Goal: Task Accomplishment & Management: Use online tool/utility

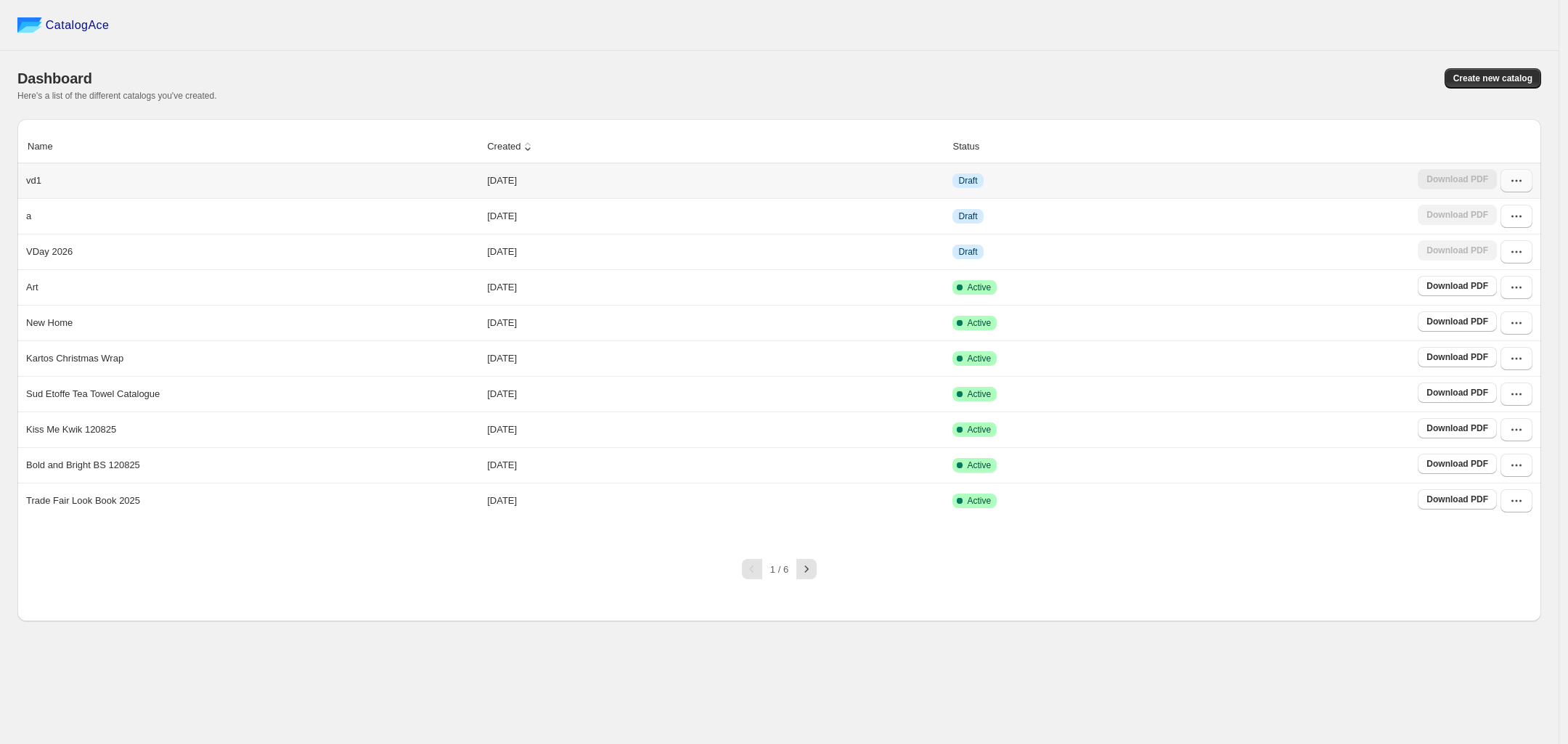
click at [1524, 188] on button "button" at bounding box center [1516, 181] width 32 height 24
click at [1138, 188] on td "Draft" at bounding box center [1181, 180] width 466 height 35
click at [1512, 178] on icon "button" at bounding box center [1517, 180] width 15 height 15
click at [1487, 292] on span "Edit" at bounding box center [1481, 287] width 16 height 11
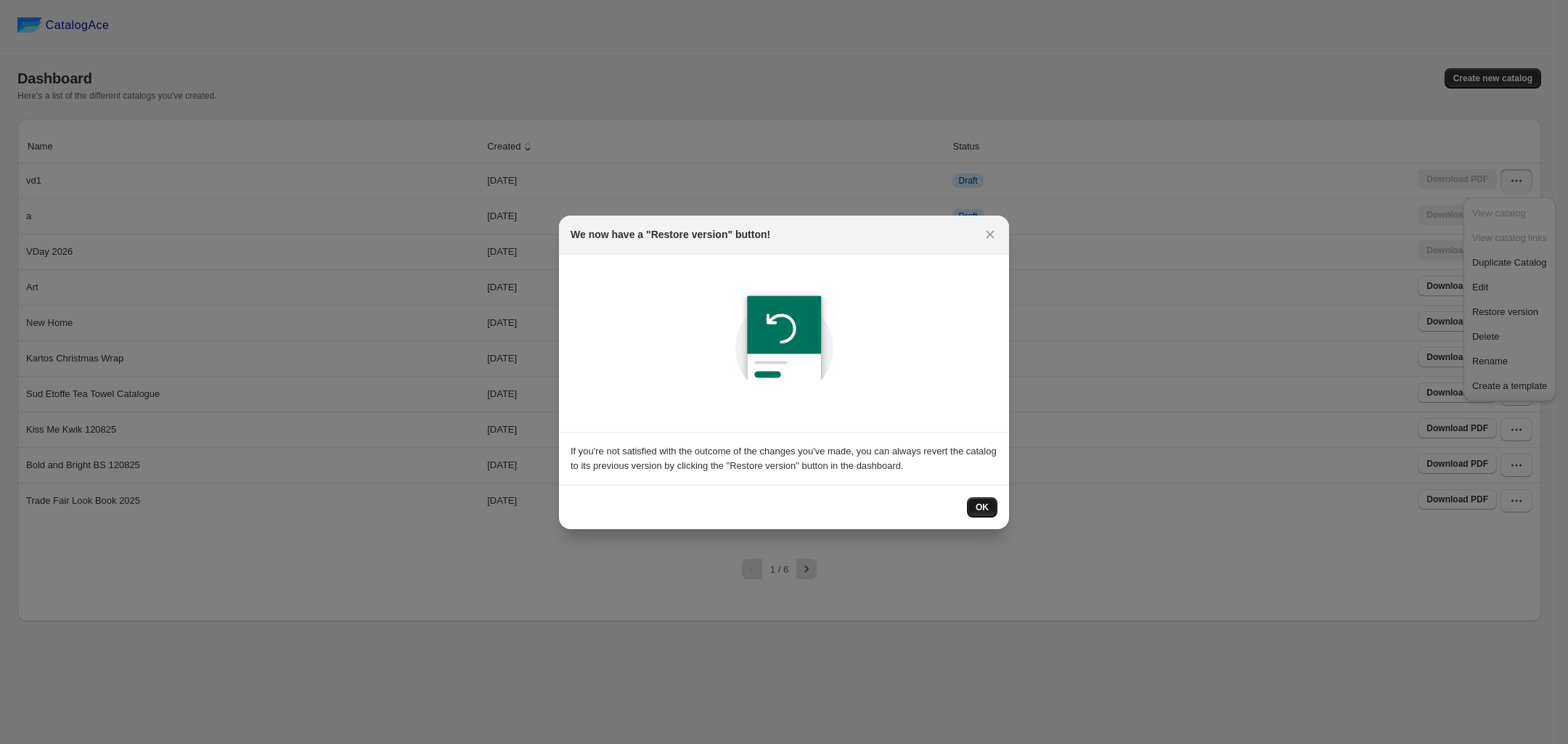
click at [969, 501] on div "OK" at bounding box center [784, 507] width 427 height 20
click at [977, 502] on span "OK" at bounding box center [982, 507] width 13 height 12
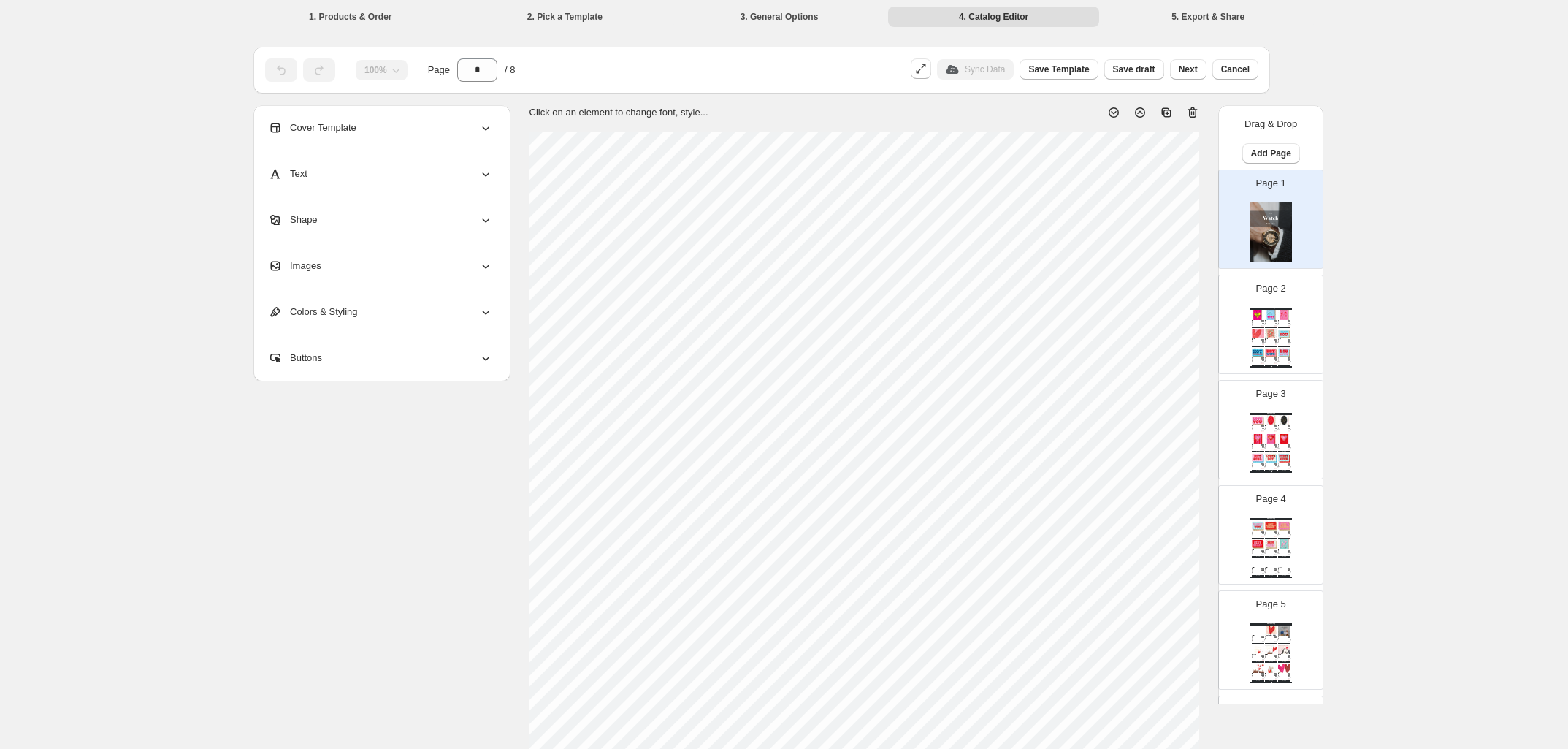
click at [342, 17] on li "1. Products & Order" at bounding box center [350, 16] width 212 height 20
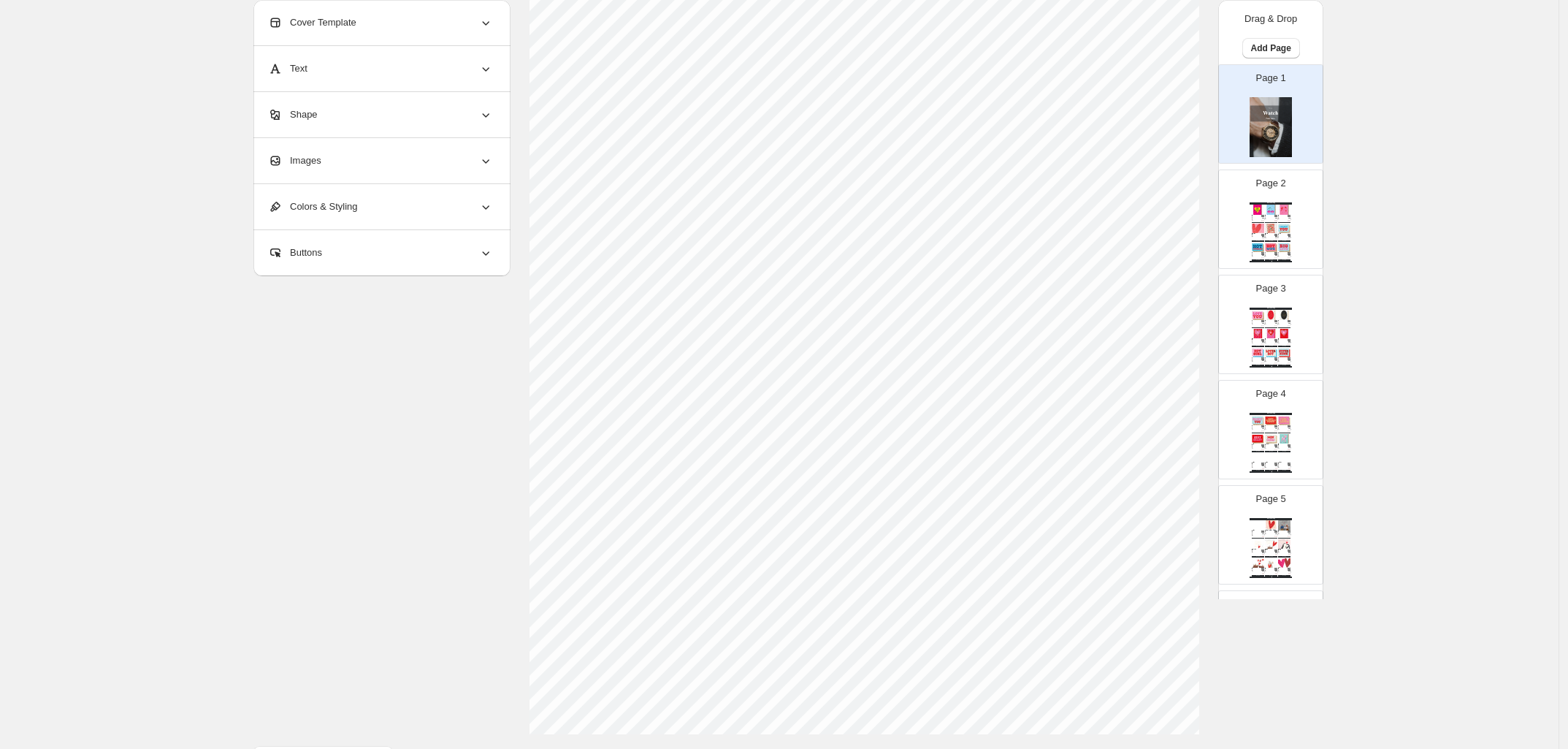
scroll to position [311, 0]
click at [351, 705] on span "Return to Catalog options" at bounding box center [323, 712] width 122 height 15
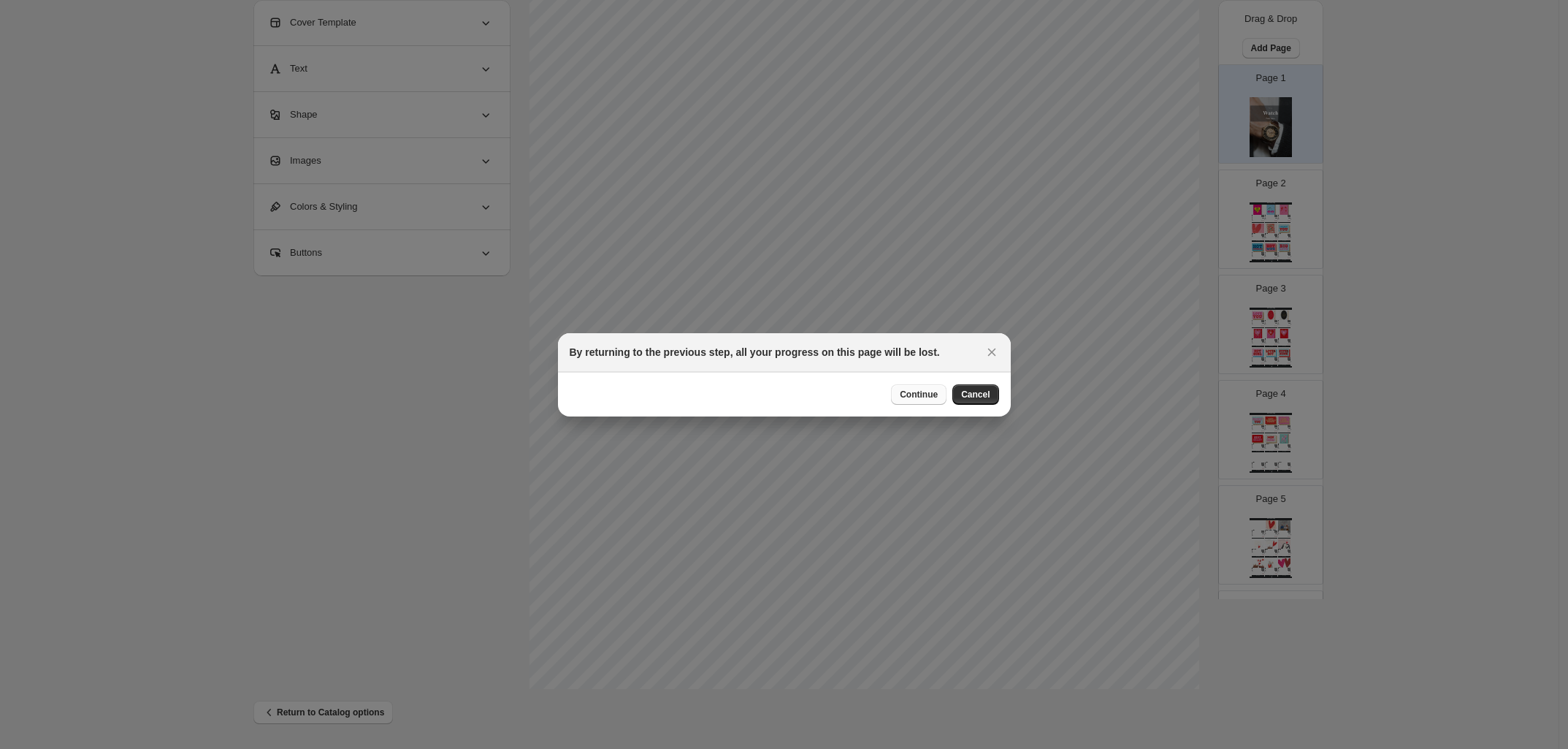
click at [904, 394] on span "Continue" at bounding box center [918, 394] width 38 height 12
select select "**********"
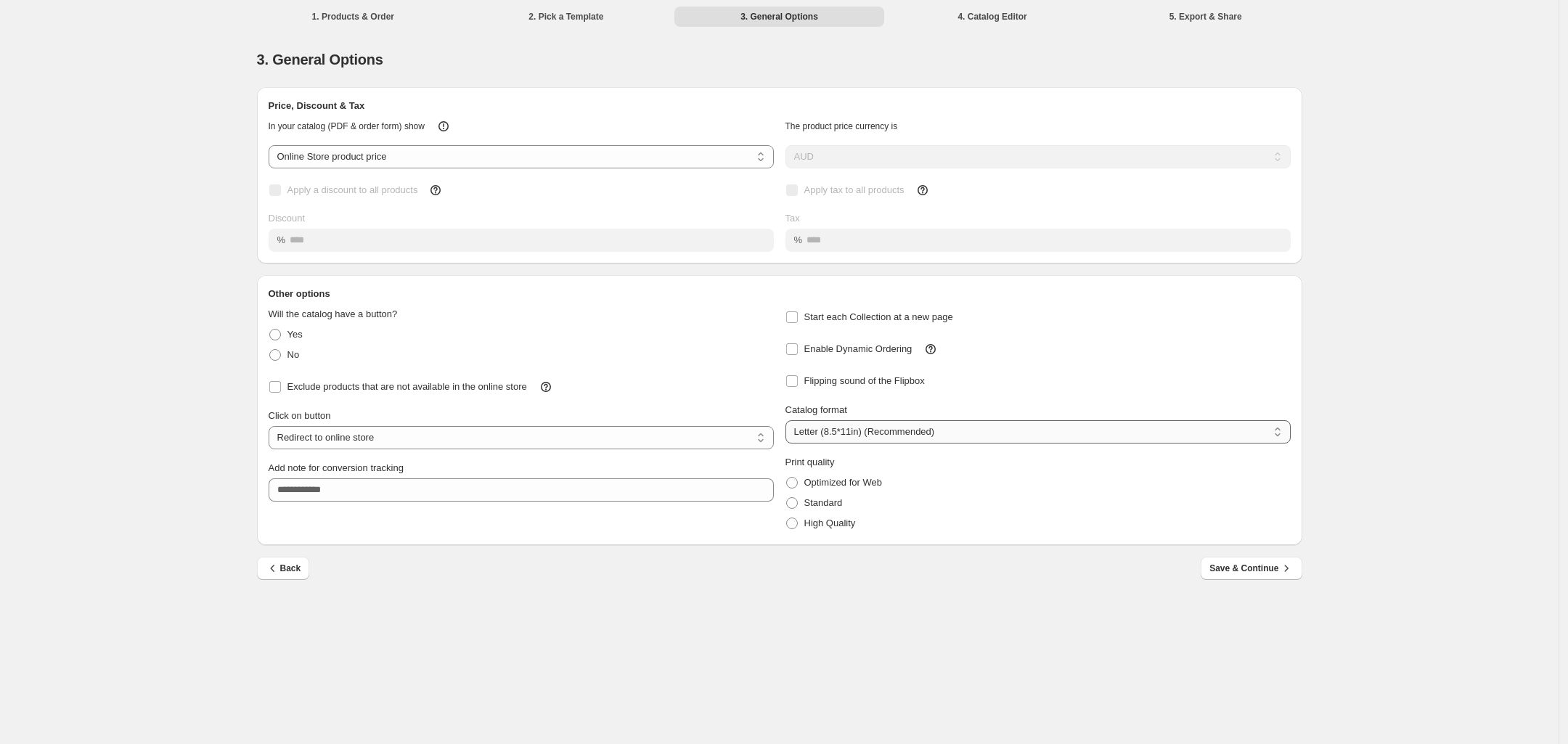
click at [931, 442] on select "**********" at bounding box center [1038, 432] width 506 height 24
click at [287, 572] on span "Back" at bounding box center [283, 568] width 36 height 15
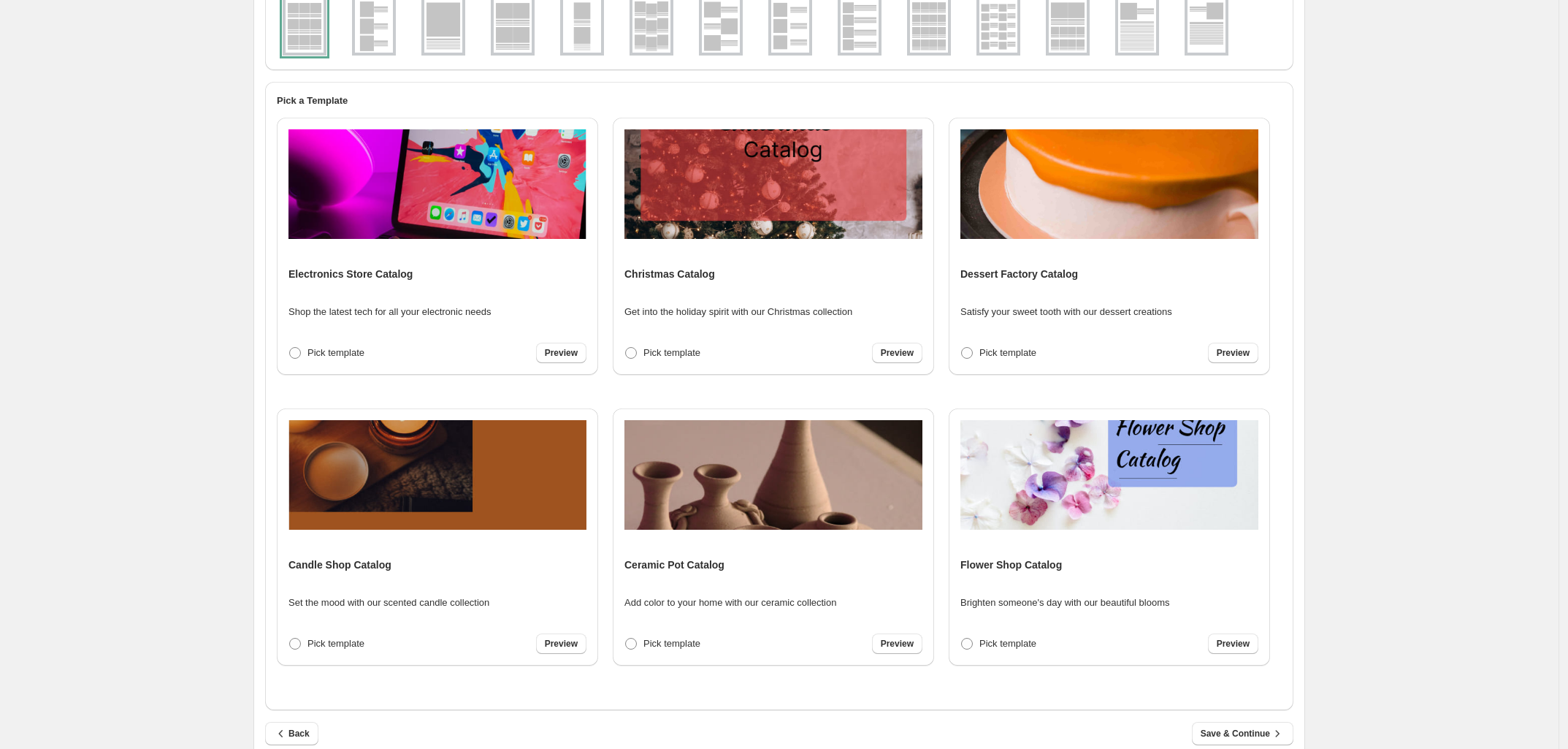
scroll to position [211, 0]
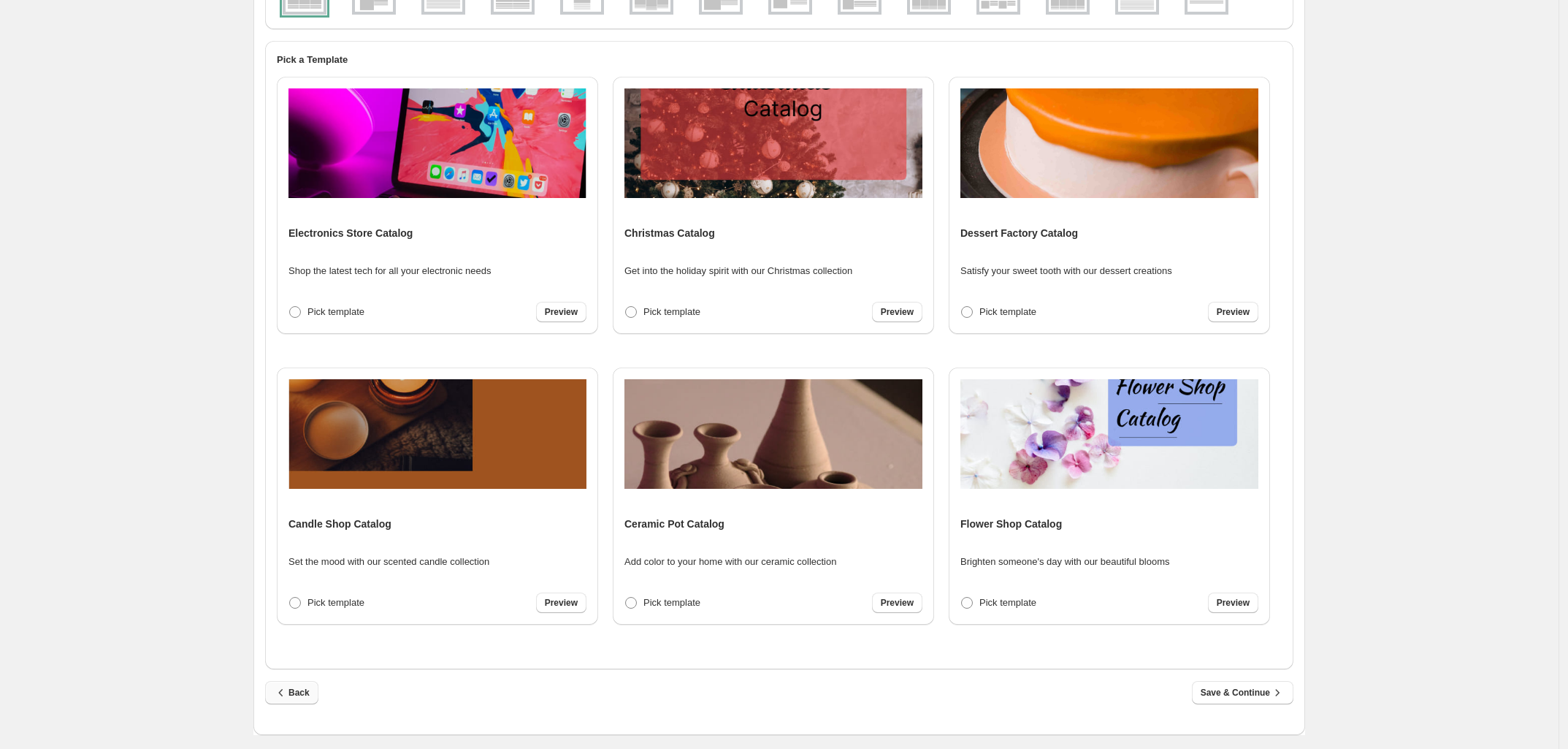
click at [297, 688] on span "Back" at bounding box center [291, 692] width 36 height 15
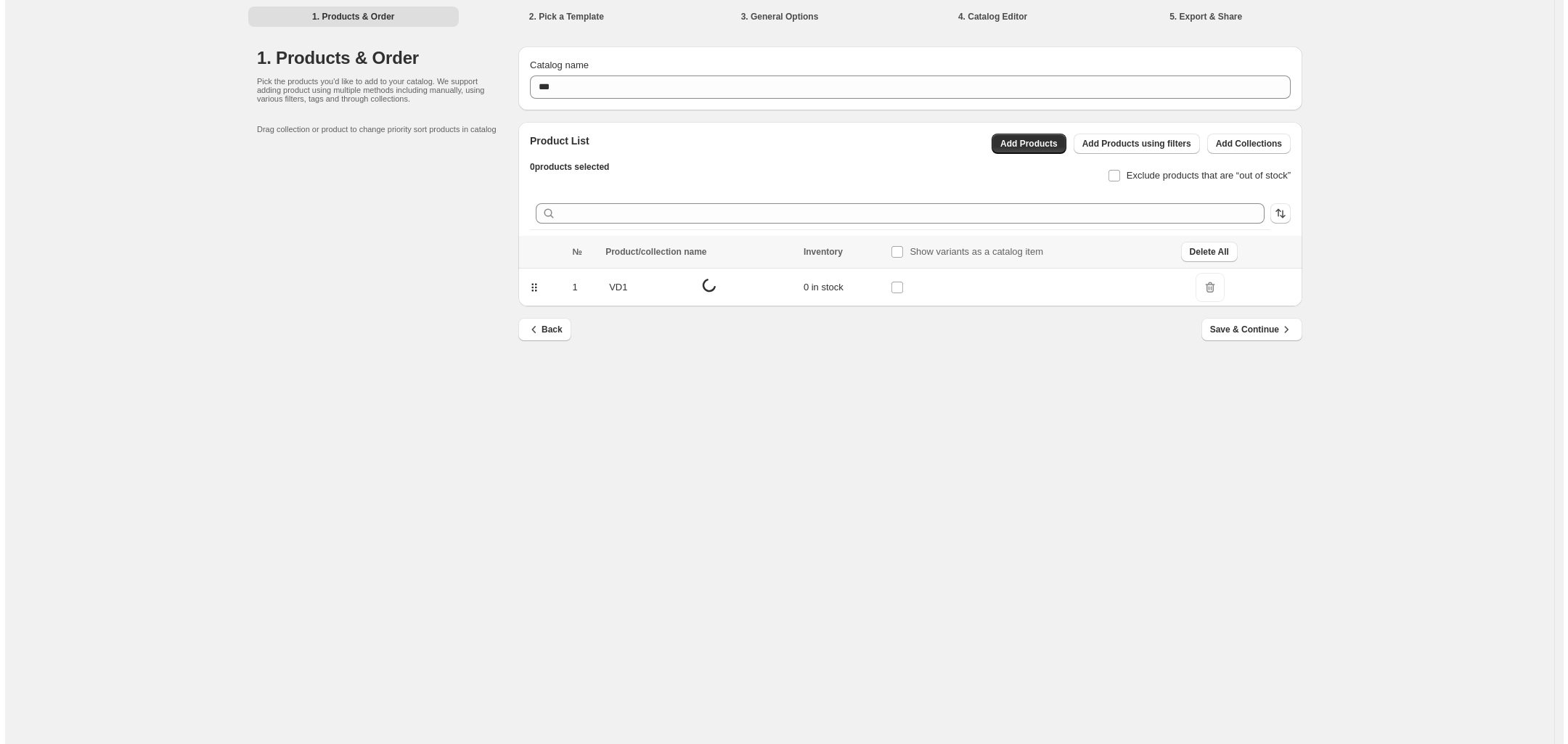
scroll to position [0, 0]
click at [1107, 146] on span "Add Products using filters" at bounding box center [1136, 143] width 109 height 12
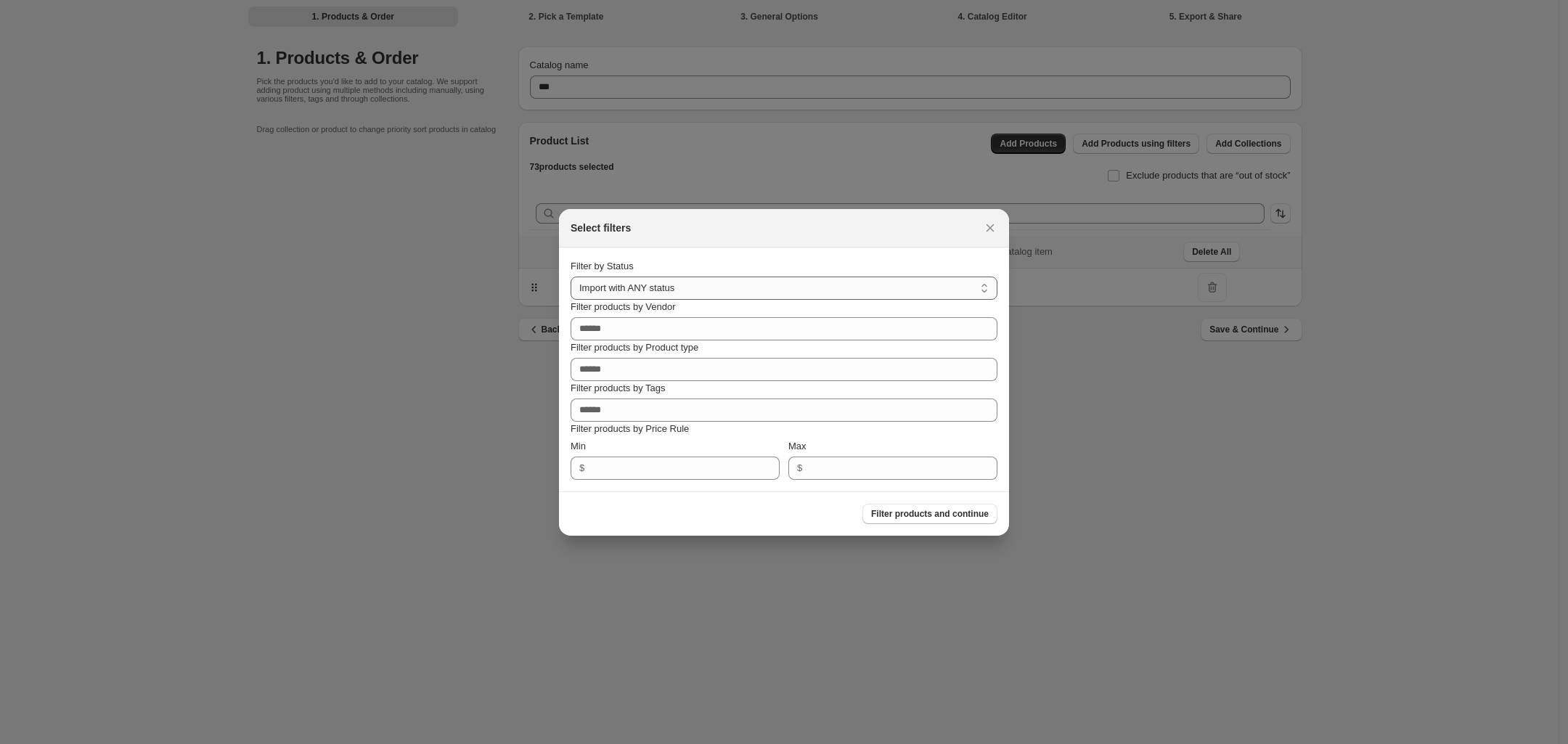
click at [662, 283] on select "**********" at bounding box center [784, 289] width 427 height 24
select select "******"
click at [570, 277] on select "**********" at bounding box center [784, 289] width 427 height 24
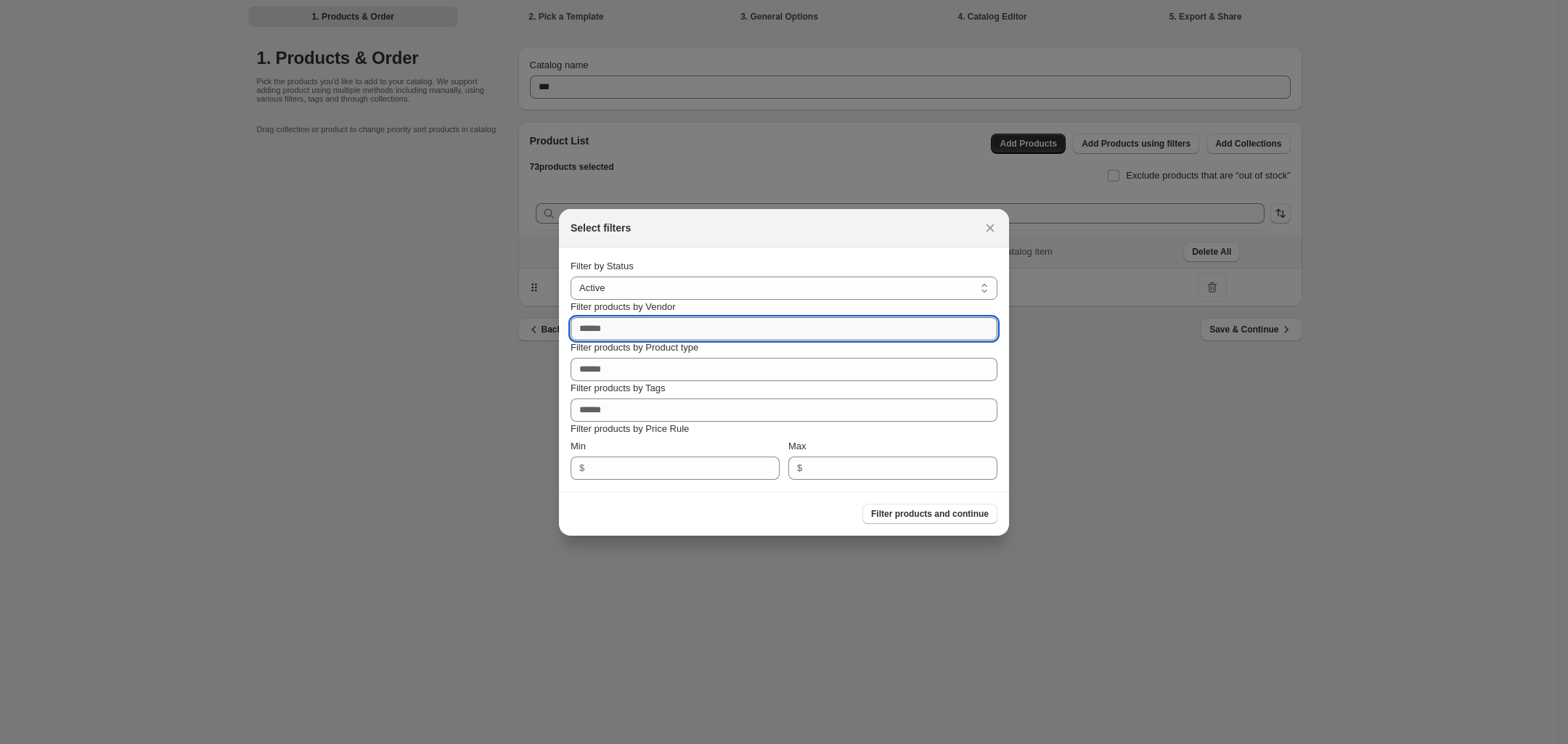
click at [610, 331] on input "Filter products by Vendor" at bounding box center [784, 329] width 427 height 24
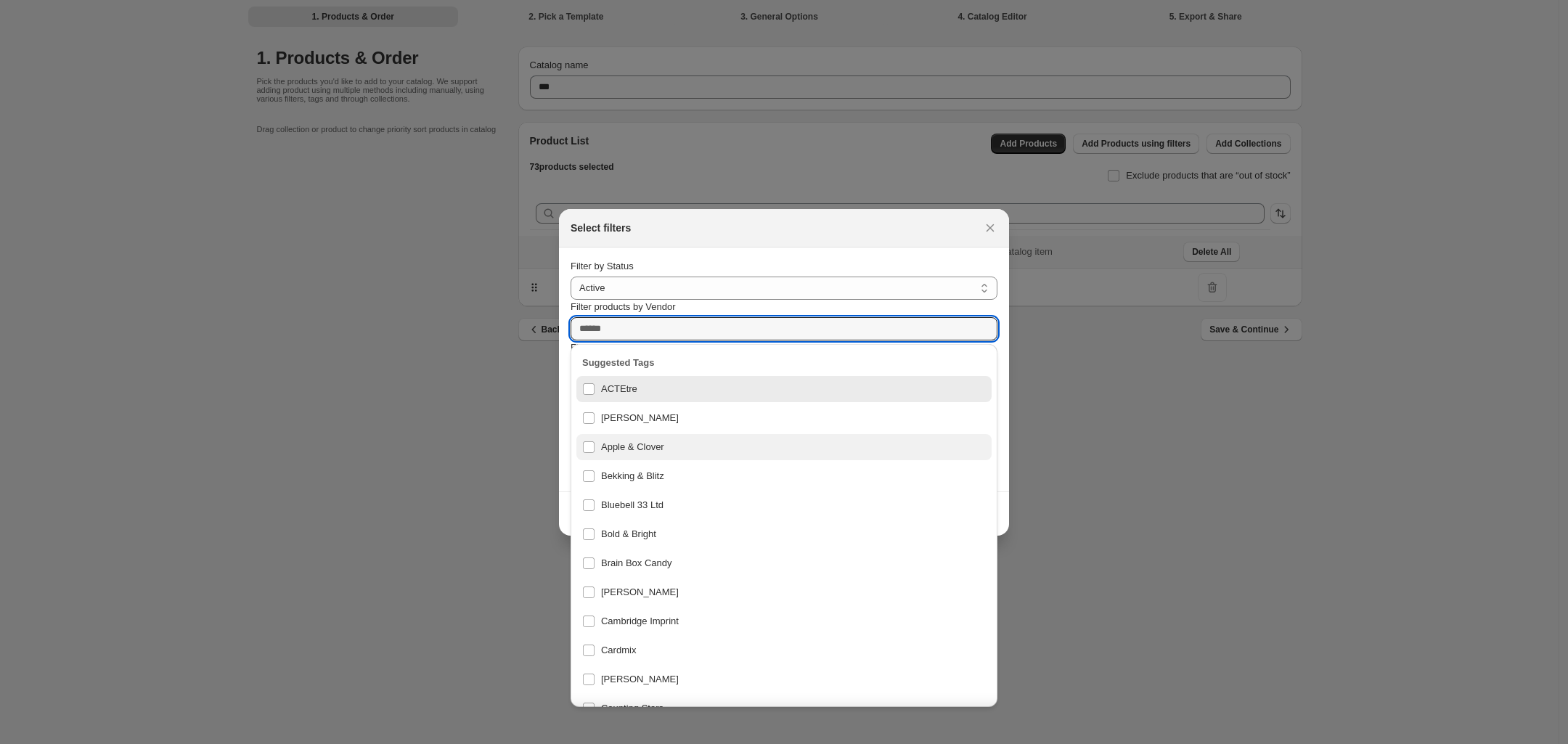
click at [592, 446] on div "Apple & Clover" at bounding box center [784, 447] width 404 height 20
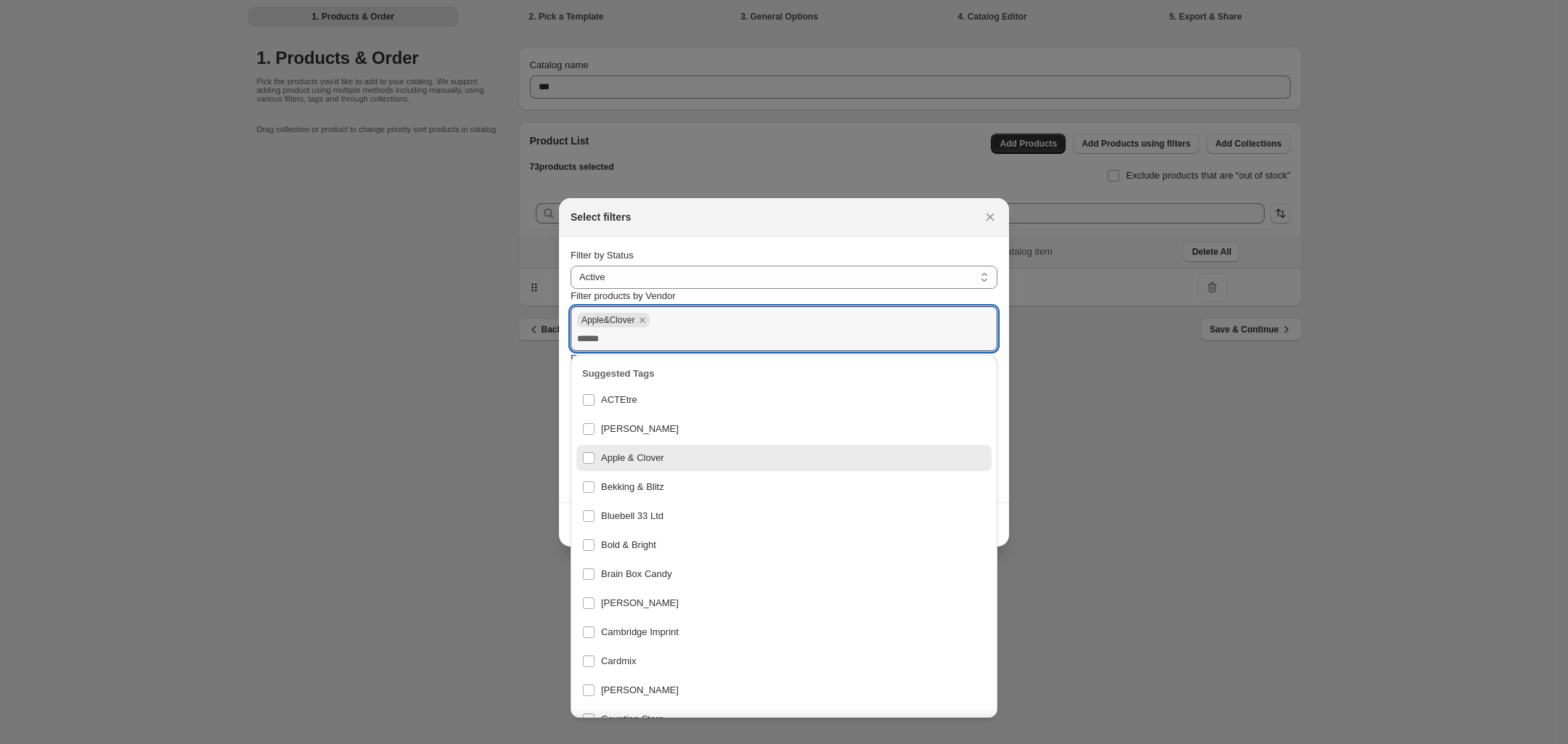
click at [559, 413] on section "**********" at bounding box center [784, 370] width 450 height 266
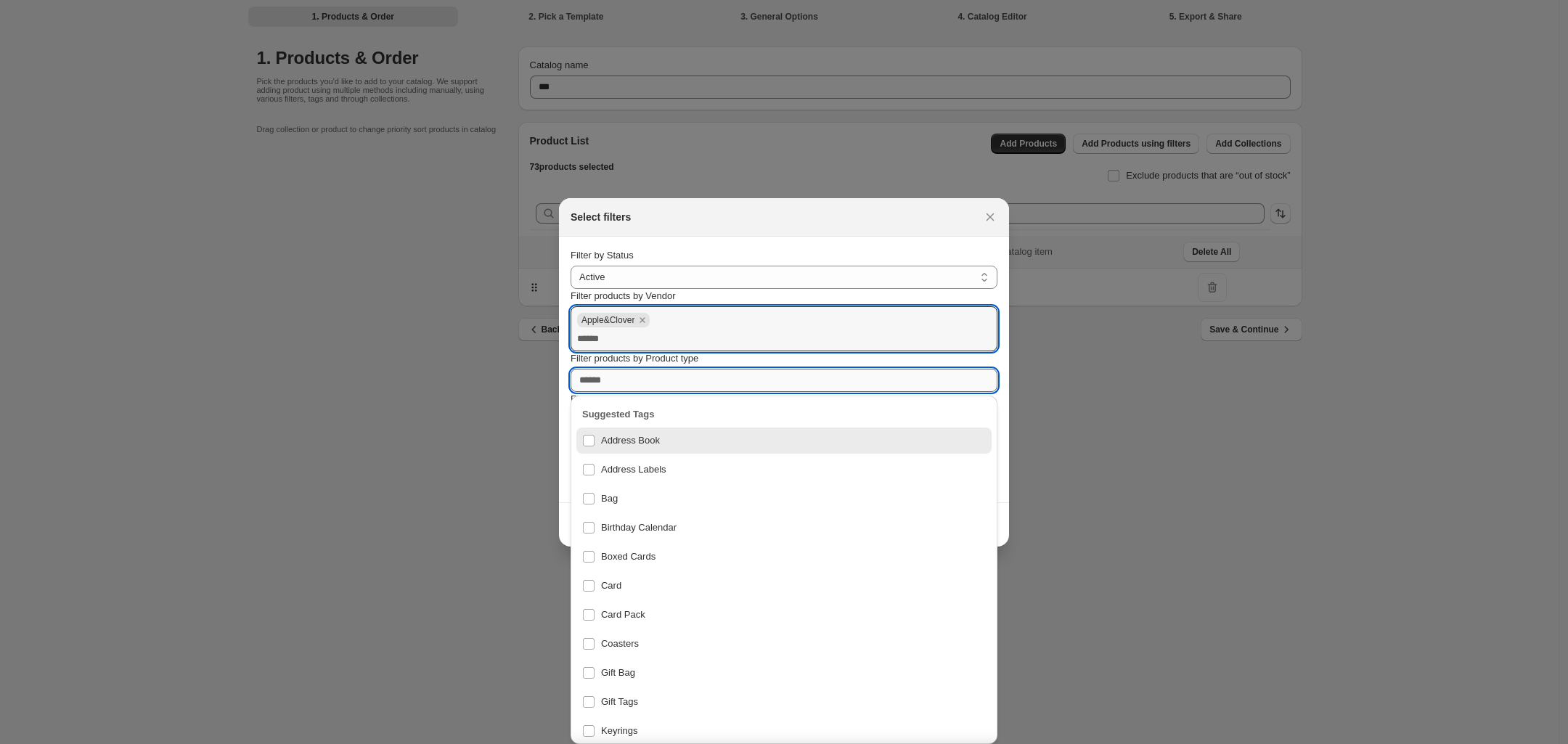
click at [630, 377] on input "Filter products by Product type" at bounding box center [784, 381] width 427 height 24
click at [590, 577] on div "Card" at bounding box center [784, 586] width 404 height 20
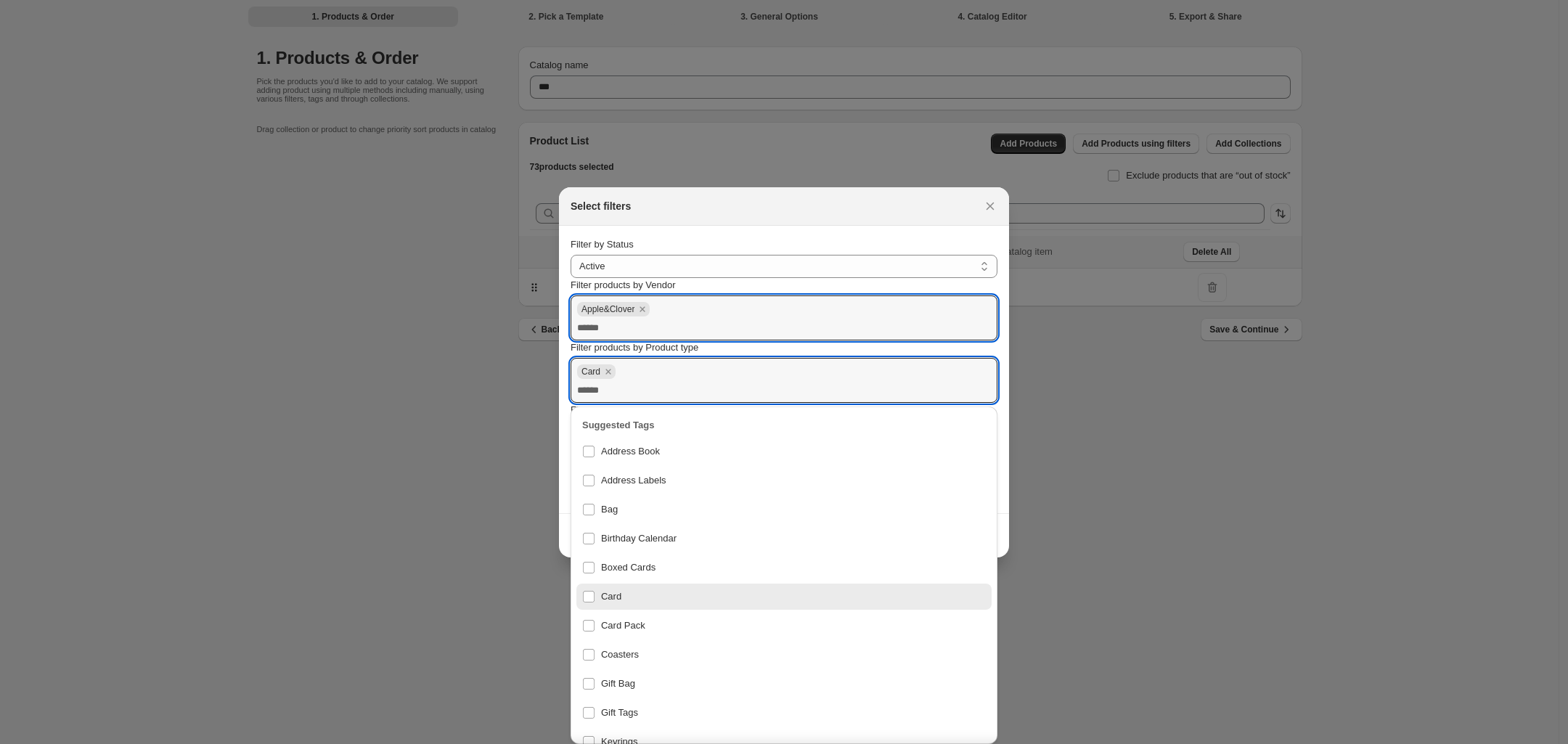
click at [563, 502] on section "**********" at bounding box center [784, 370] width 450 height 288
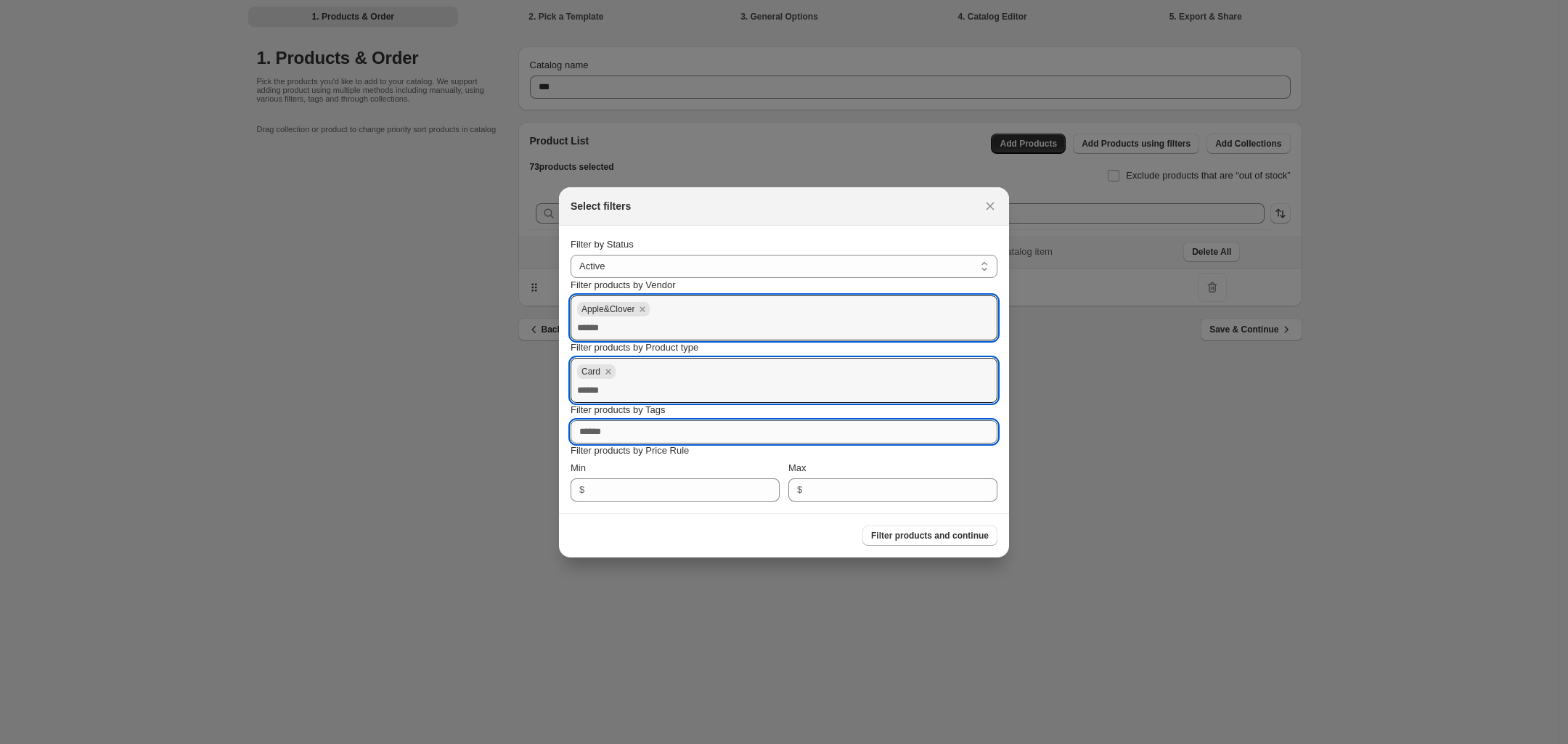
click at [636, 435] on input "Filter products by Tags" at bounding box center [784, 432] width 427 height 24
type input "*"
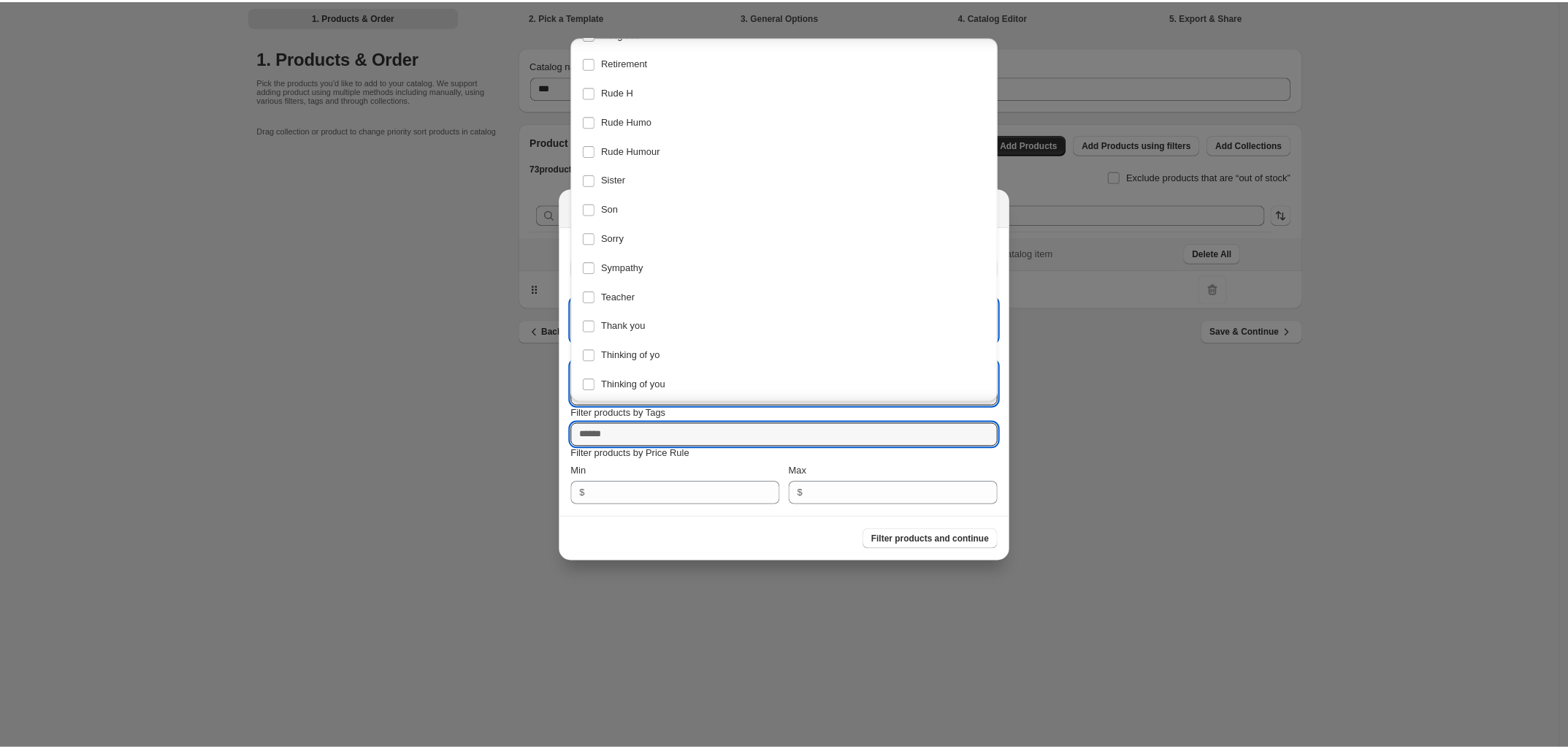
scroll to position [3807, 0]
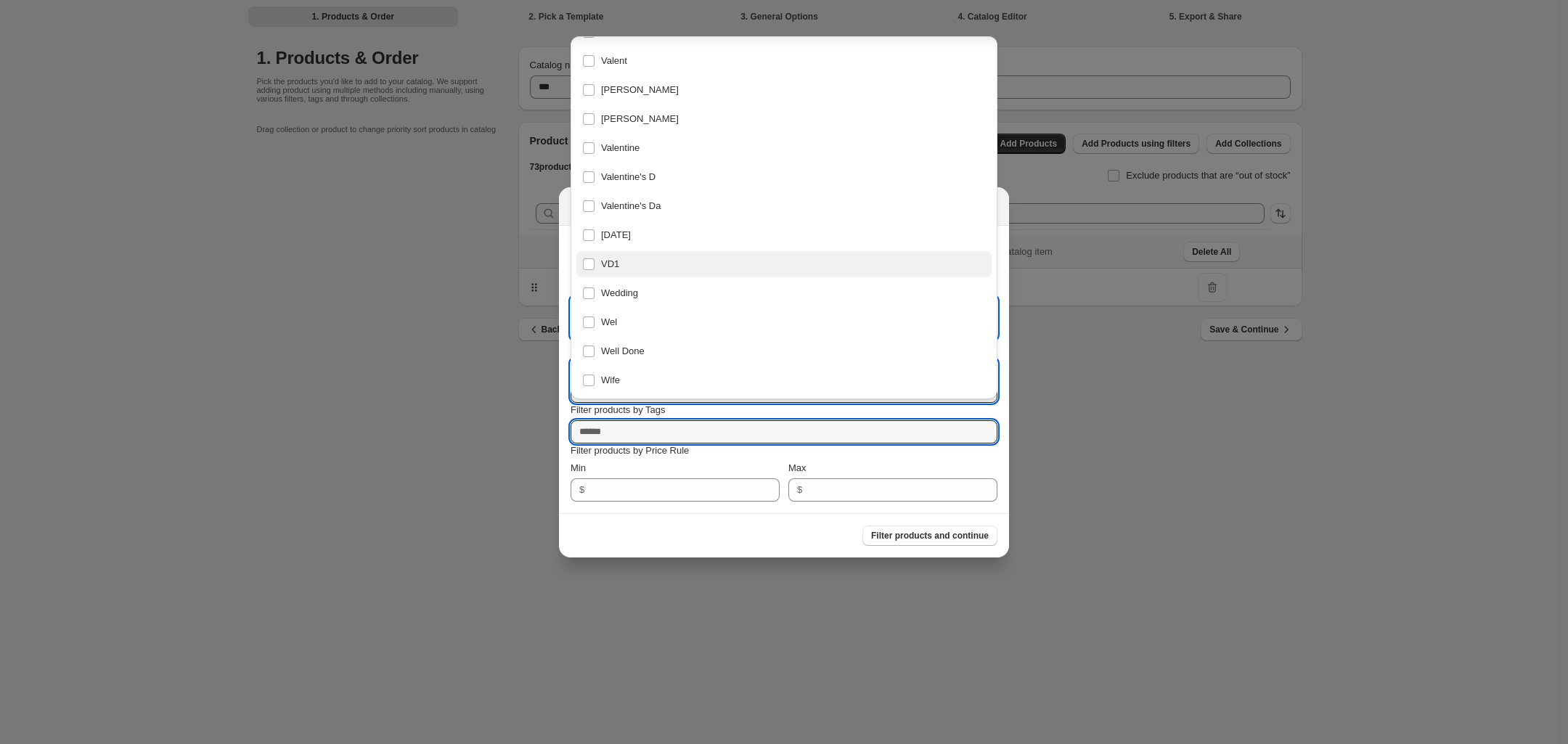
click at [586, 266] on div "VD1" at bounding box center [784, 264] width 404 height 20
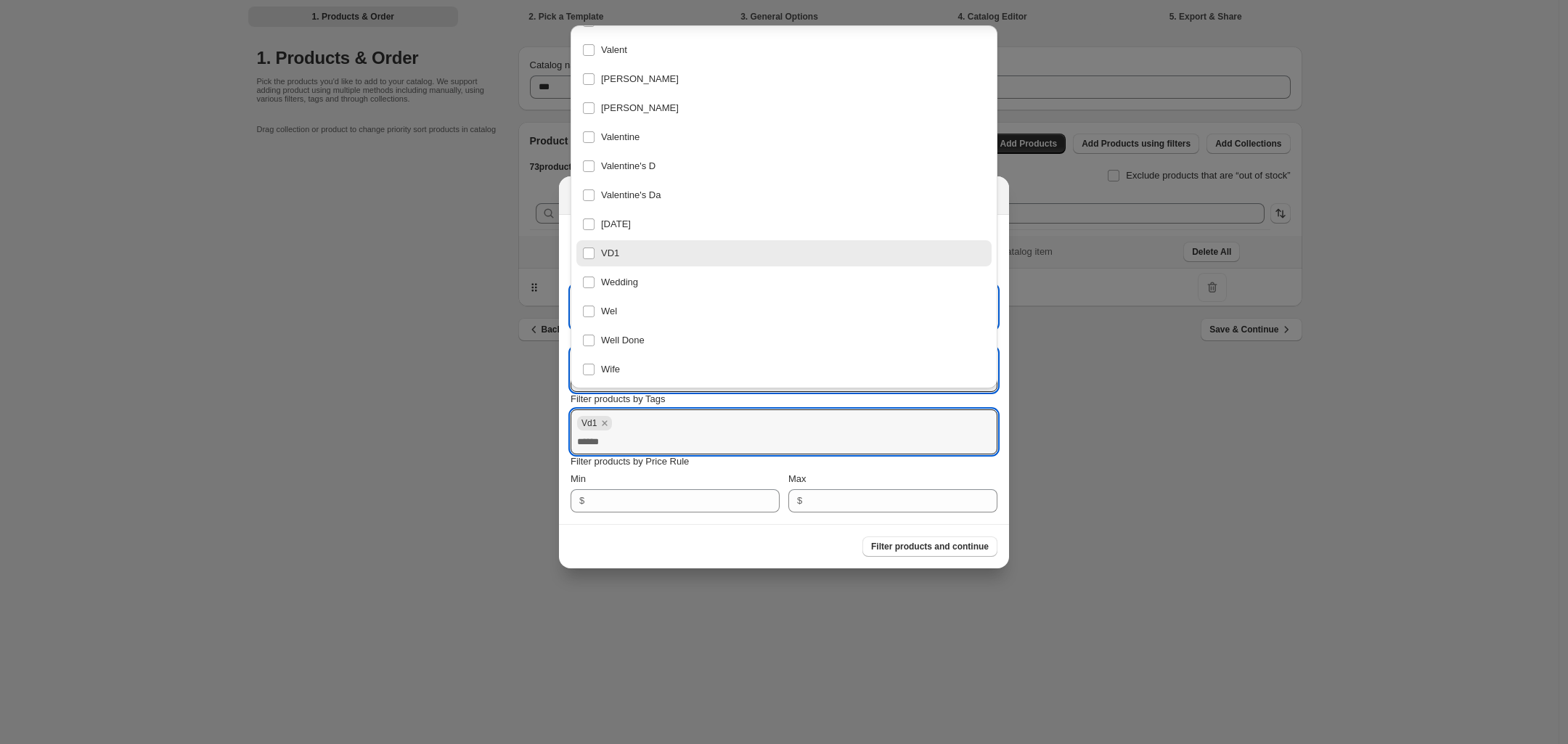
click at [660, 532] on div "Filter products and continue" at bounding box center [778, 540] width 438 height 32
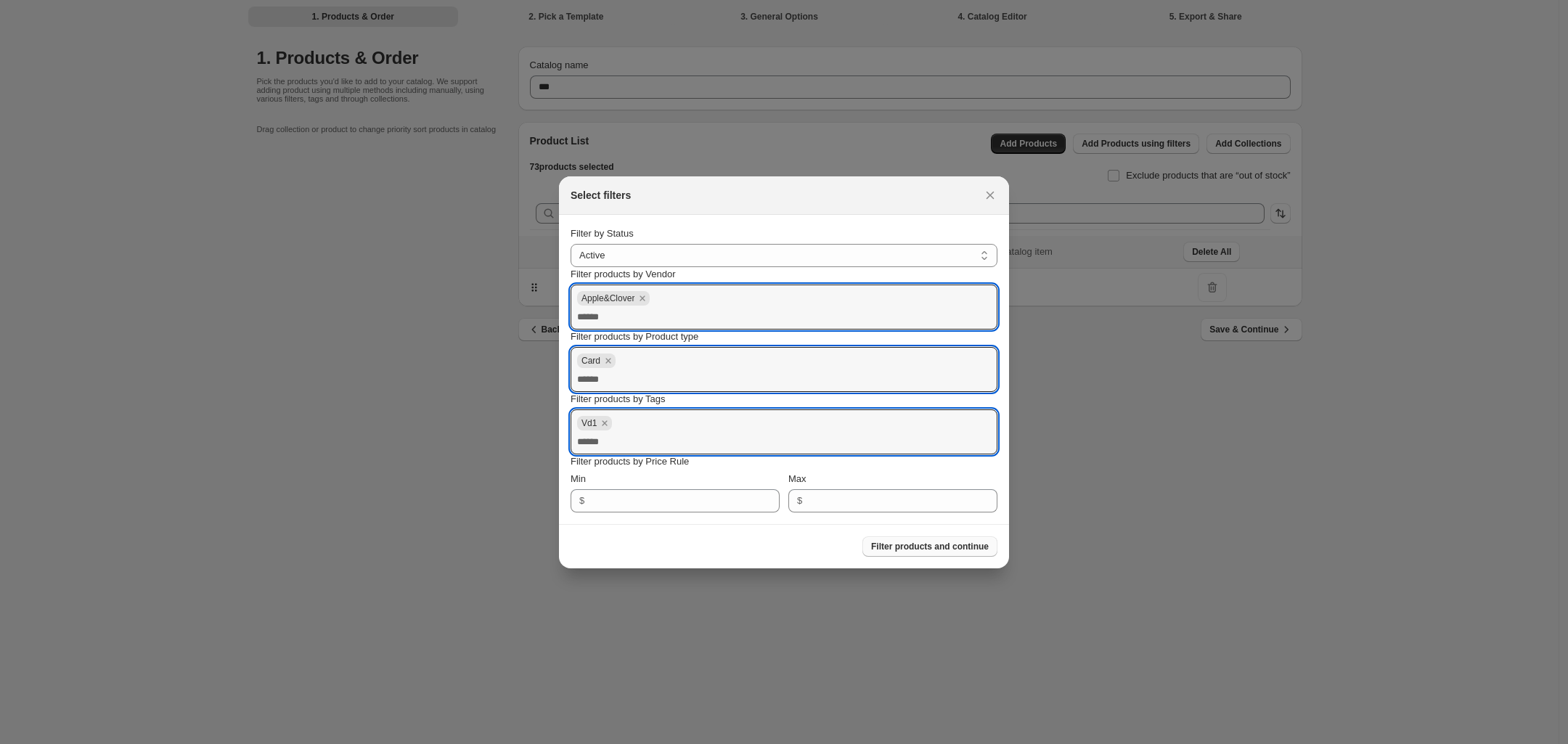
click at [907, 545] on span "Filter products and continue" at bounding box center [929, 546] width 118 height 12
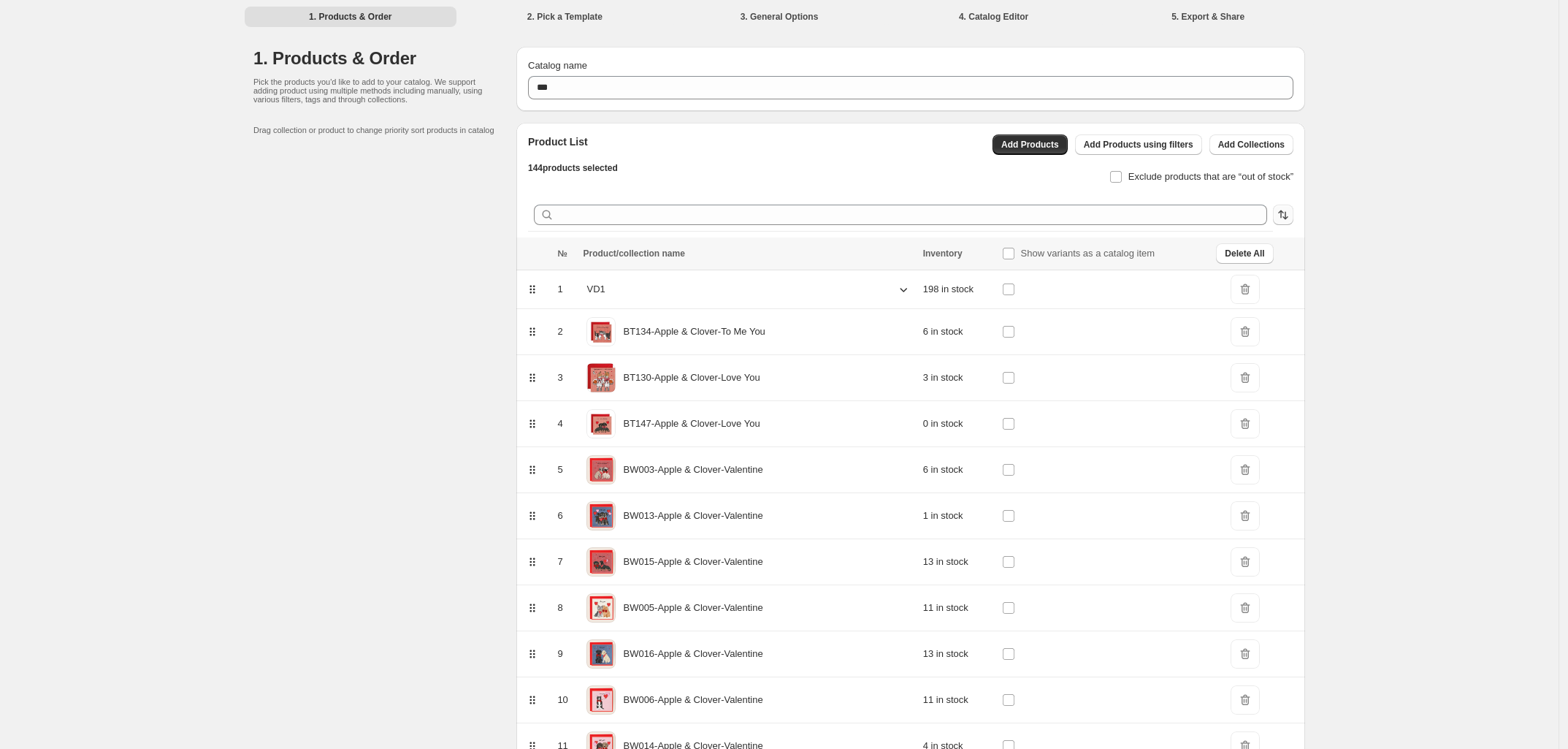
click at [1279, 216] on icon "button" at bounding box center [1283, 215] width 15 height 15
click at [1269, 371] on p "Vendor/Brand A-Z" at bounding box center [1282, 369] width 75 height 15
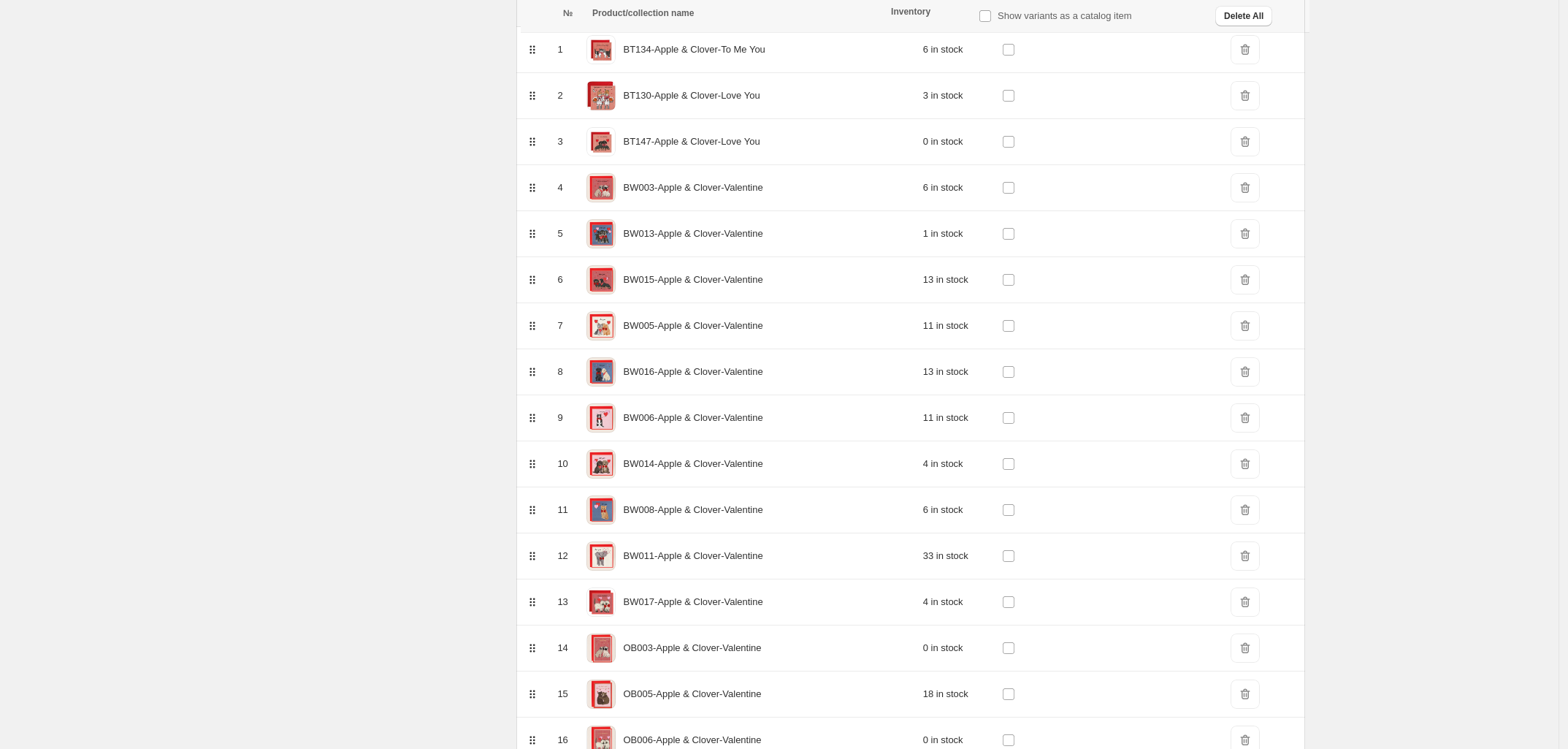
scroll to position [0, 0]
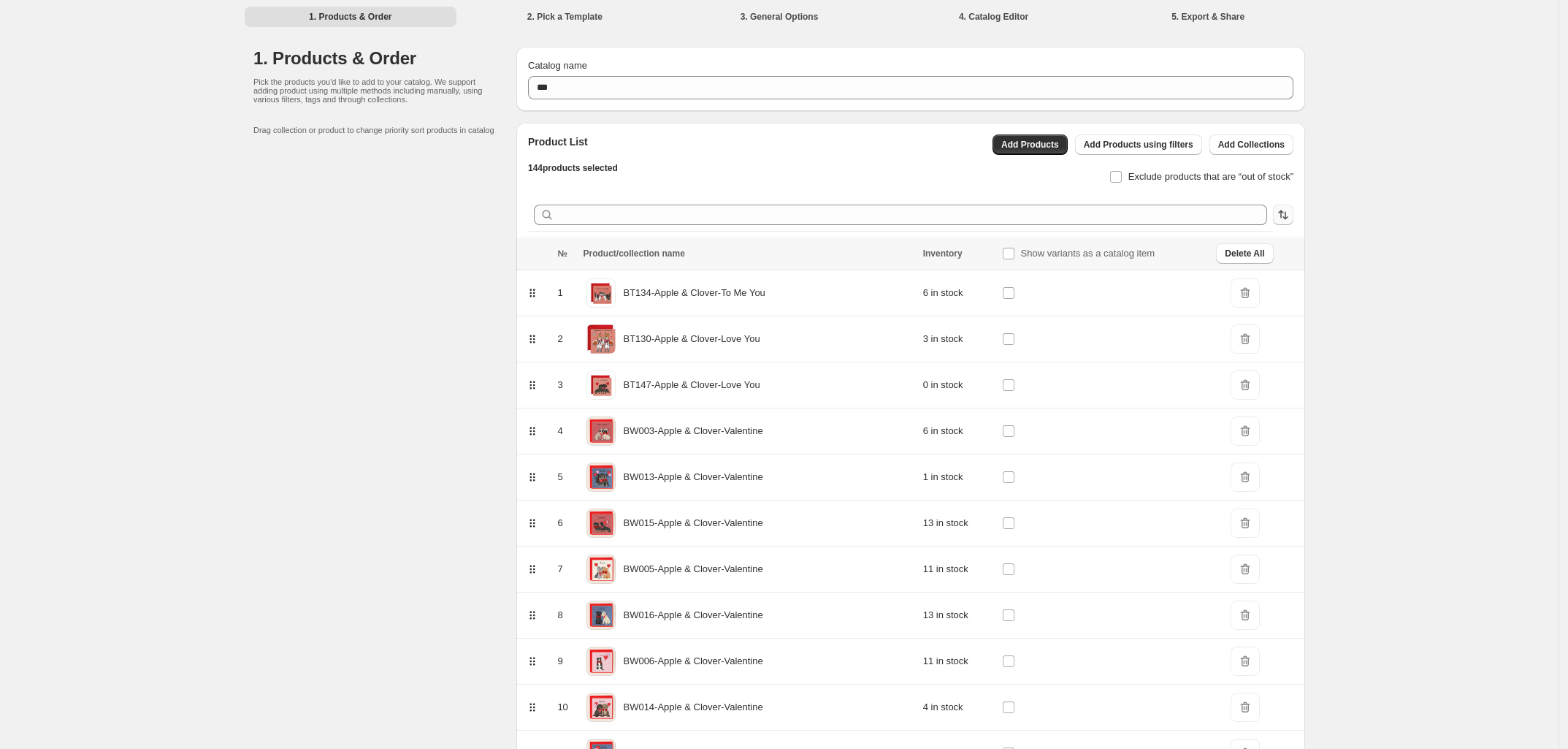
click at [1293, 211] on button "button" at bounding box center [1283, 215] width 20 height 20
click at [1301, 268] on p "SKU Ascending" at bounding box center [1270, 270] width 66 height 15
click at [1290, 218] on icon "button" at bounding box center [1283, 215] width 15 height 15
click at [1276, 292] on p "SKU Descending" at bounding box center [1279, 294] width 72 height 15
click at [1288, 217] on icon "button" at bounding box center [1285, 215] width 5 height 8
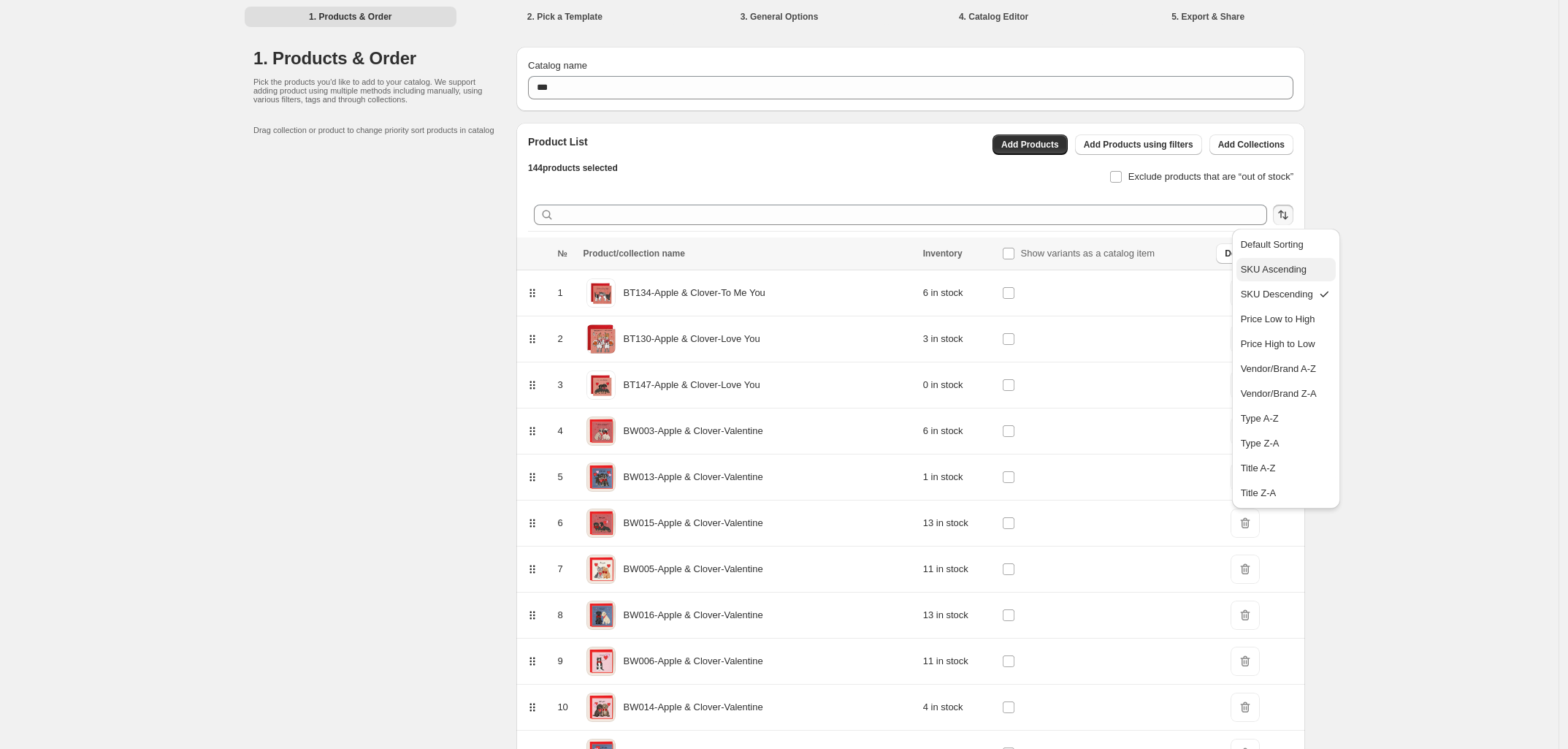
click at [1272, 273] on p "SKU Ascending" at bounding box center [1274, 270] width 66 height 15
click at [1232, 138] on button "Add Collections" at bounding box center [1252, 145] width 84 height 20
click at [1239, 247] on button "Delete All" at bounding box center [1245, 253] width 57 height 20
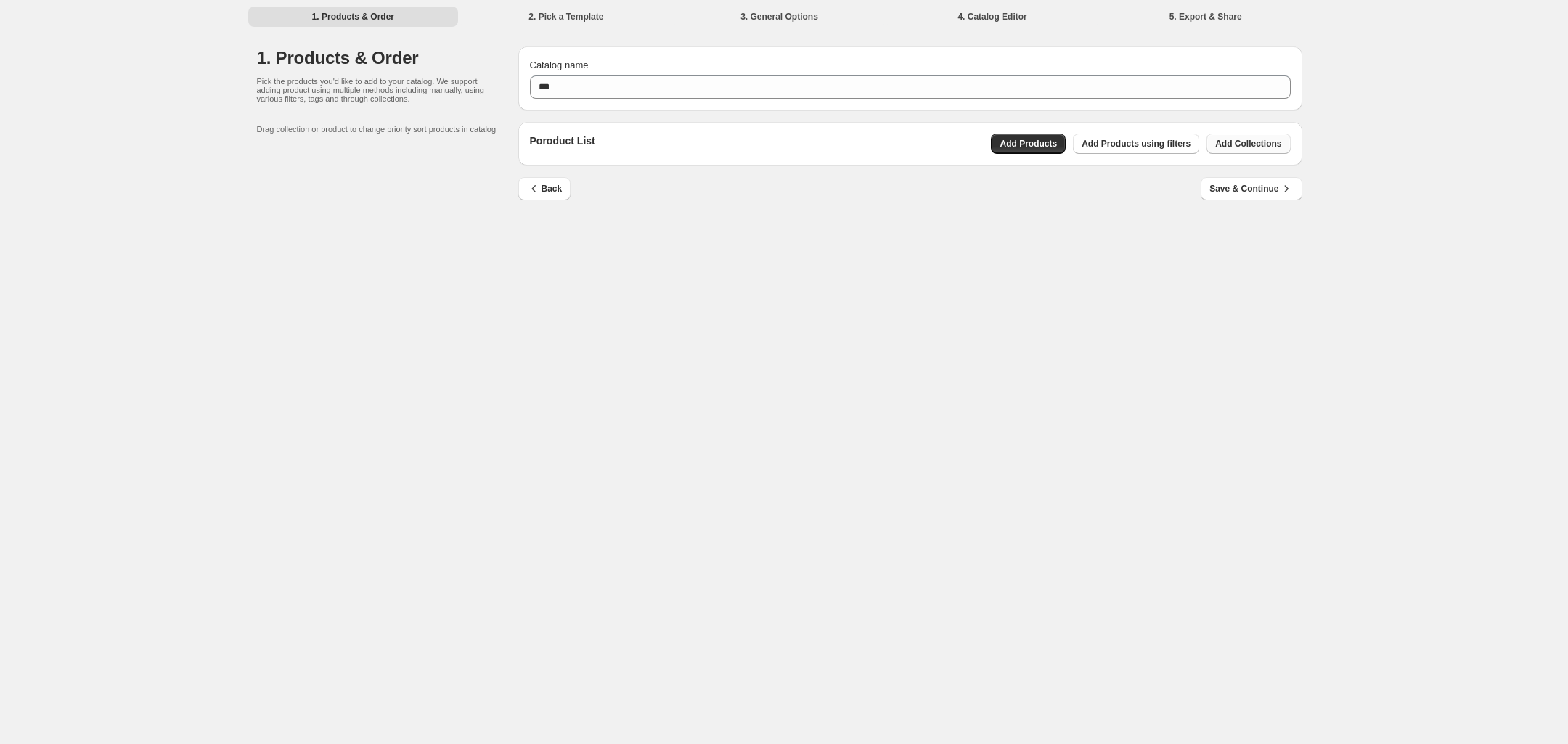
click at [1236, 145] on span "Add Collections" at bounding box center [1248, 143] width 67 height 12
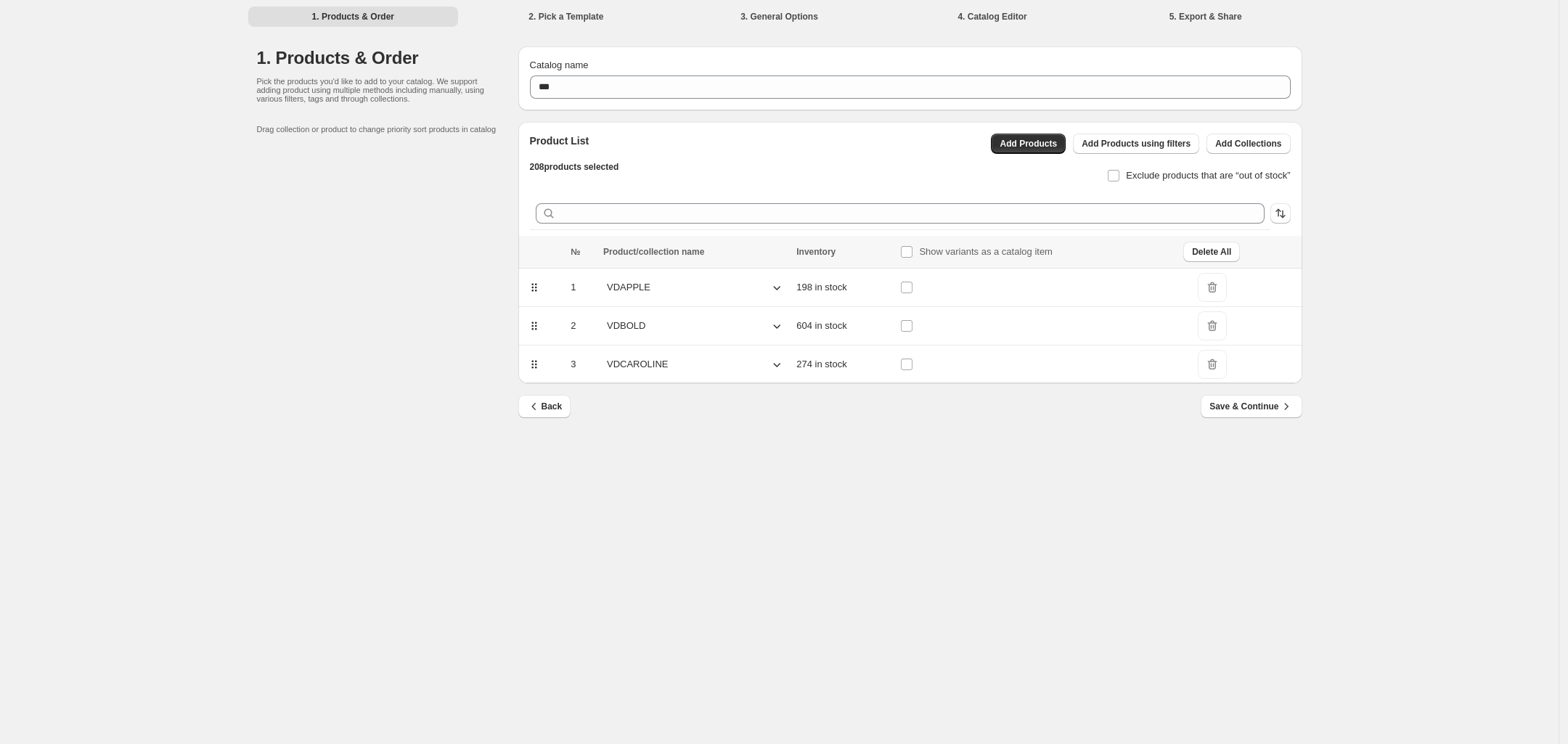
click at [770, 286] on icon at bounding box center [777, 288] width 15 height 15
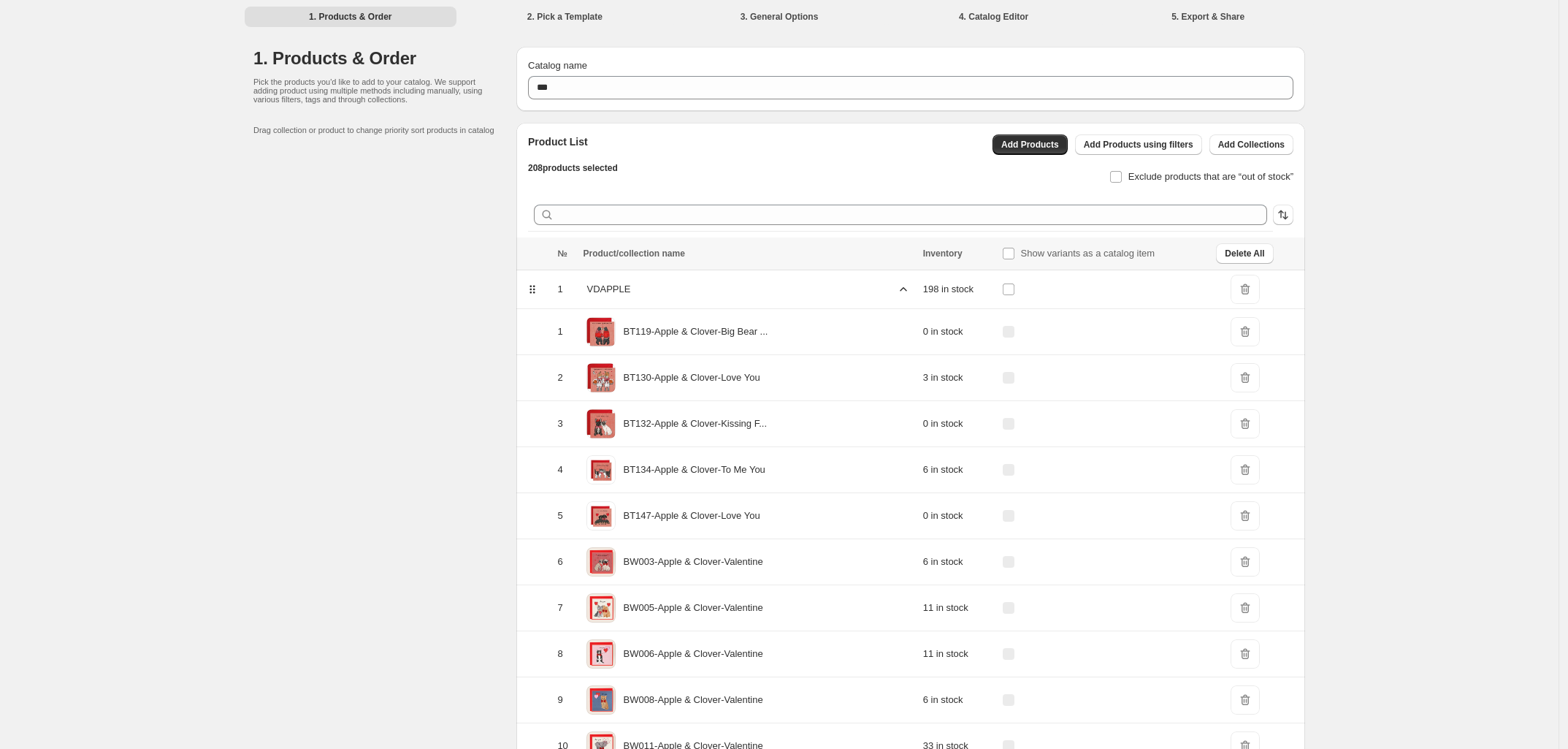
click at [896, 286] on icon at bounding box center [904, 290] width 15 height 15
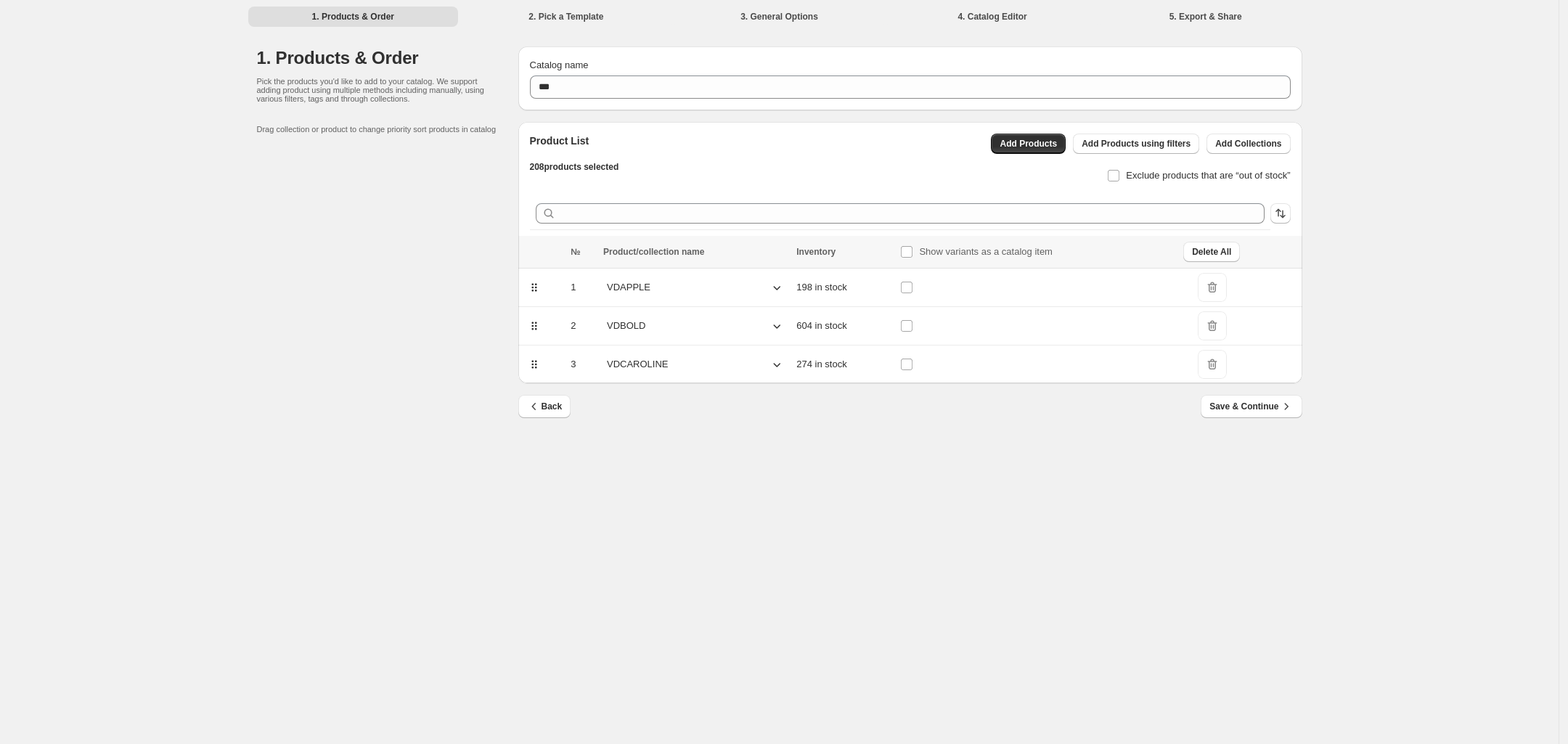
click at [774, 326] on icon at bounding box center [777, 326] width 7 height 5
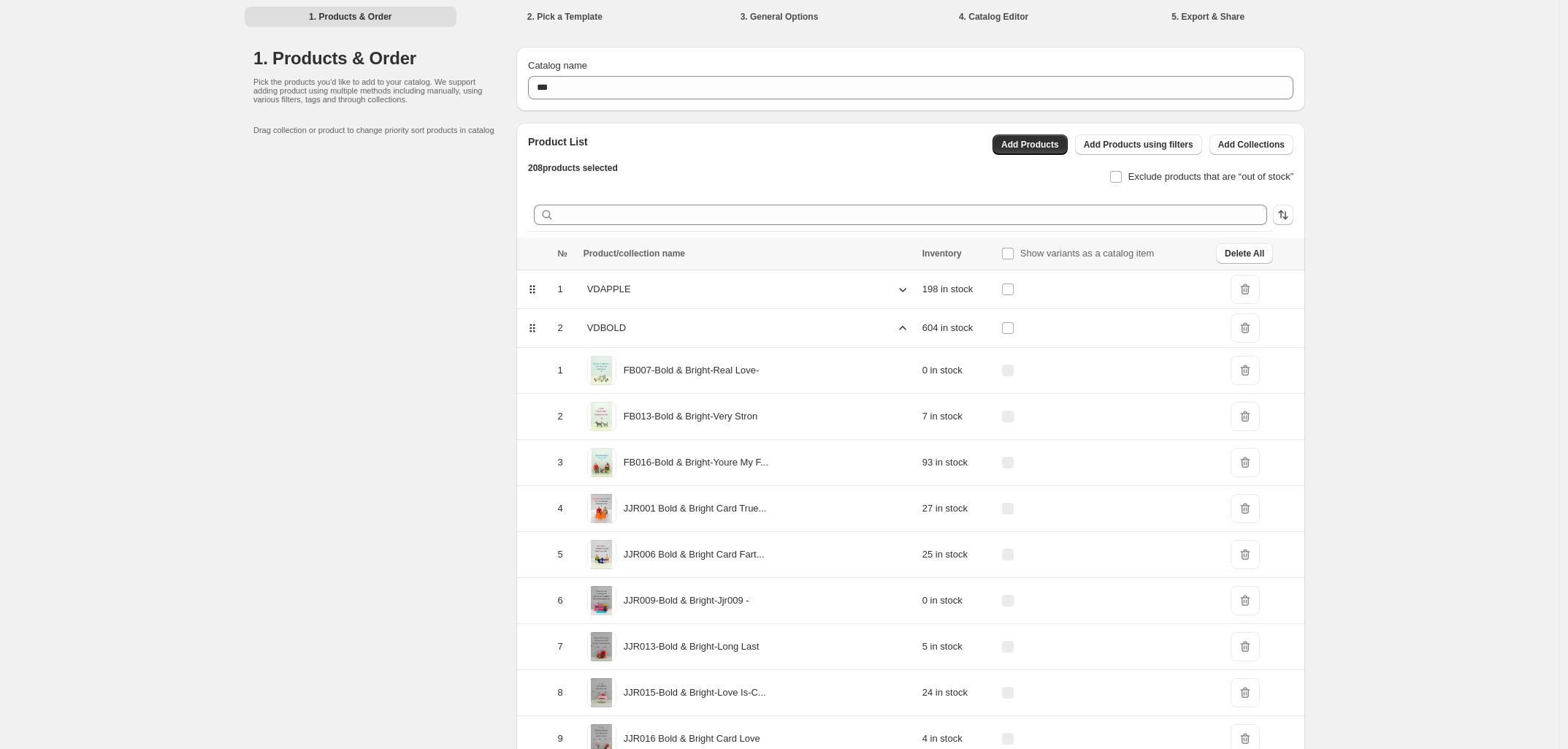
click at [895, 322] on icon at bounding box center [903, 328] width 15 height 15
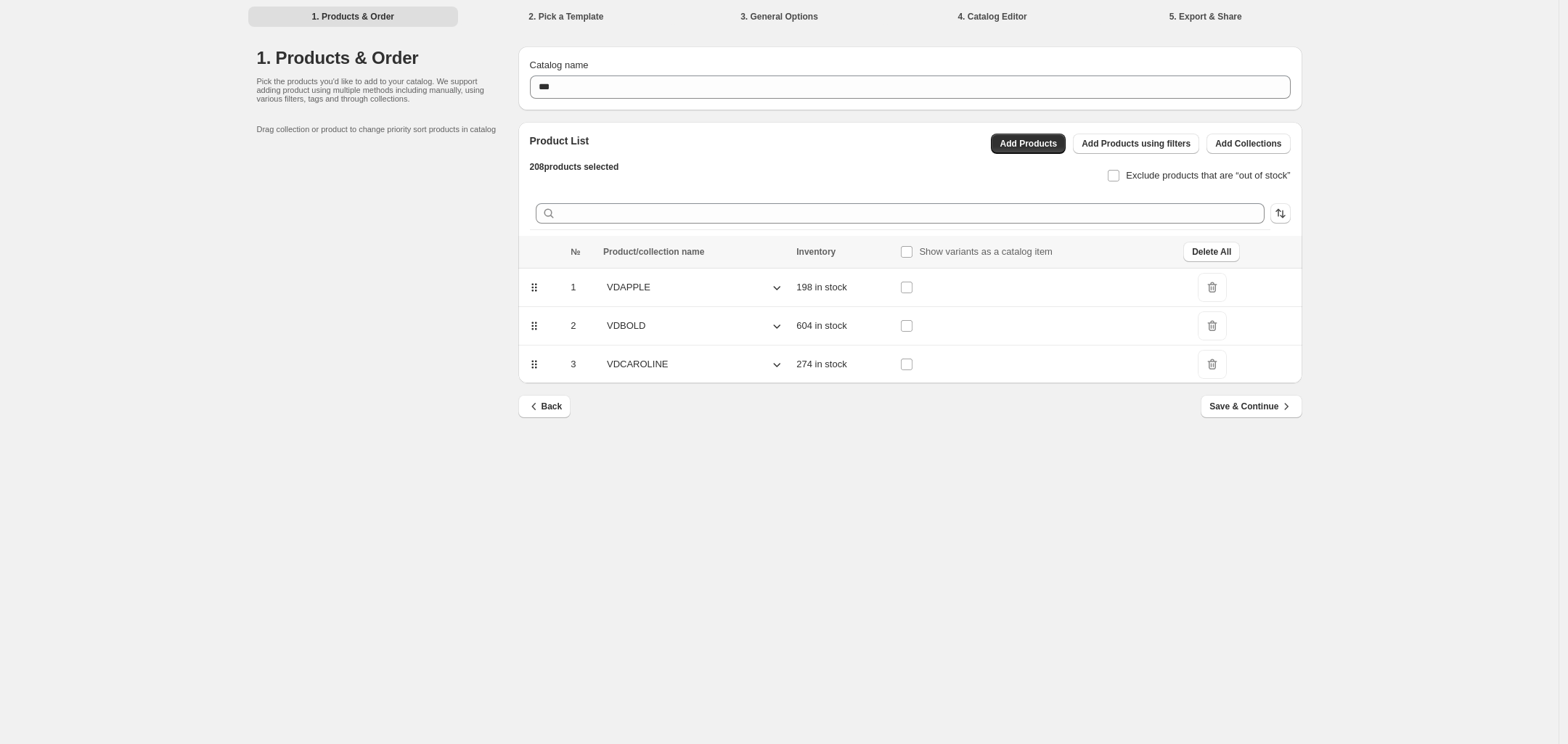
click at [771, 365] on icon at bounding box center [777, 364] width 15 height 15
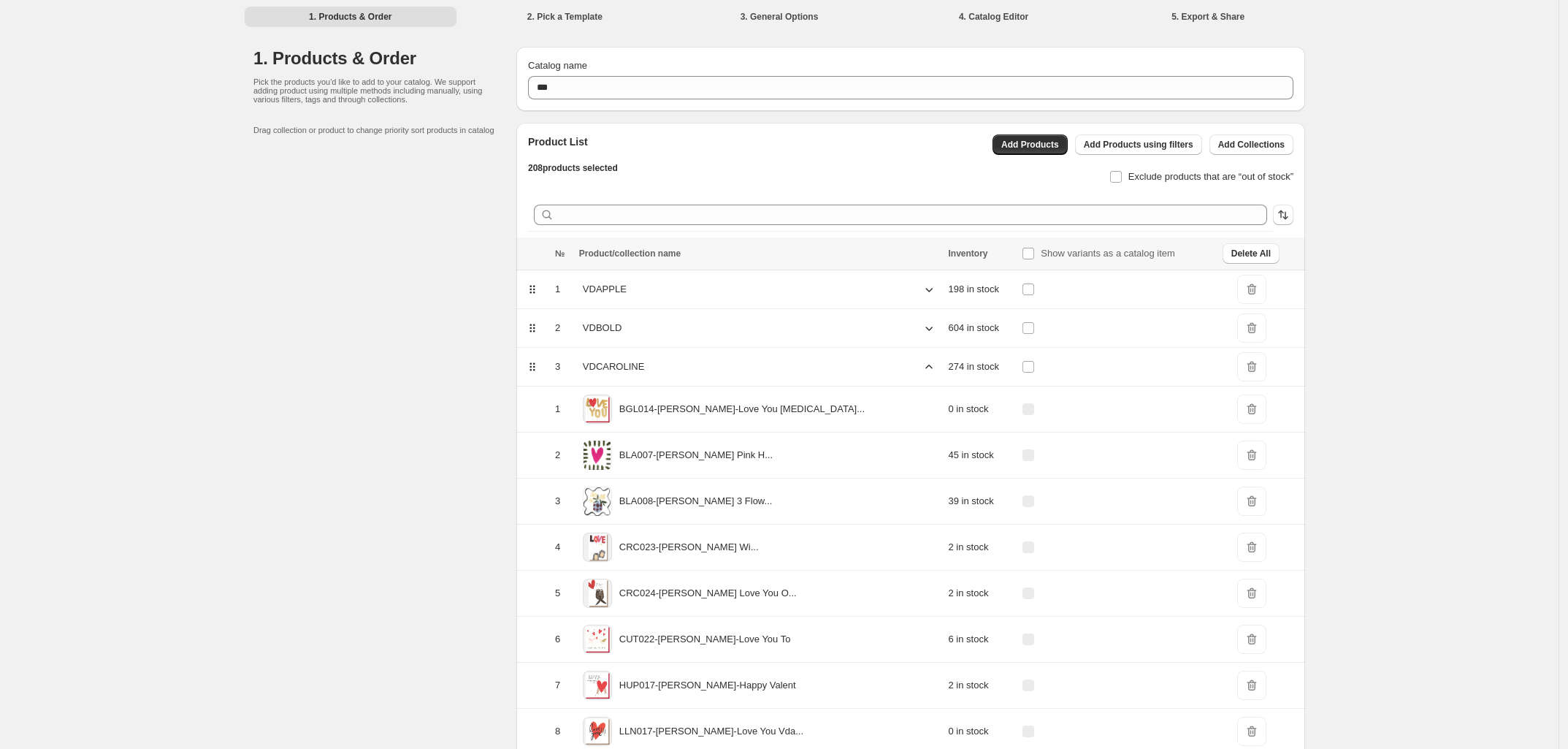
click at [922, 369] on icon at bounding box center [929, 367] width 15 height 15
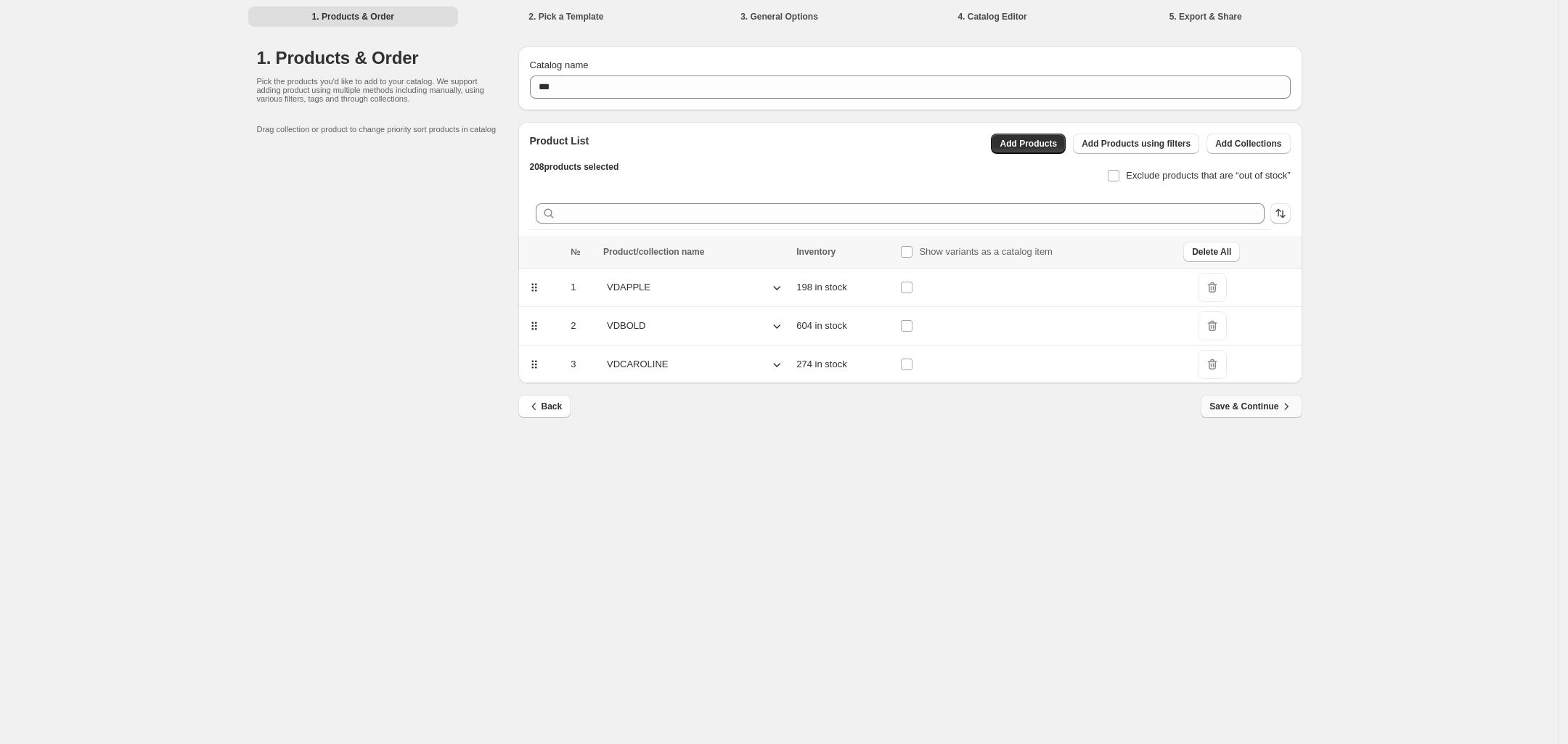
click at [1238, 410] on span "Save & Continue" at bounding box center [1252, 406] width 84 height 15
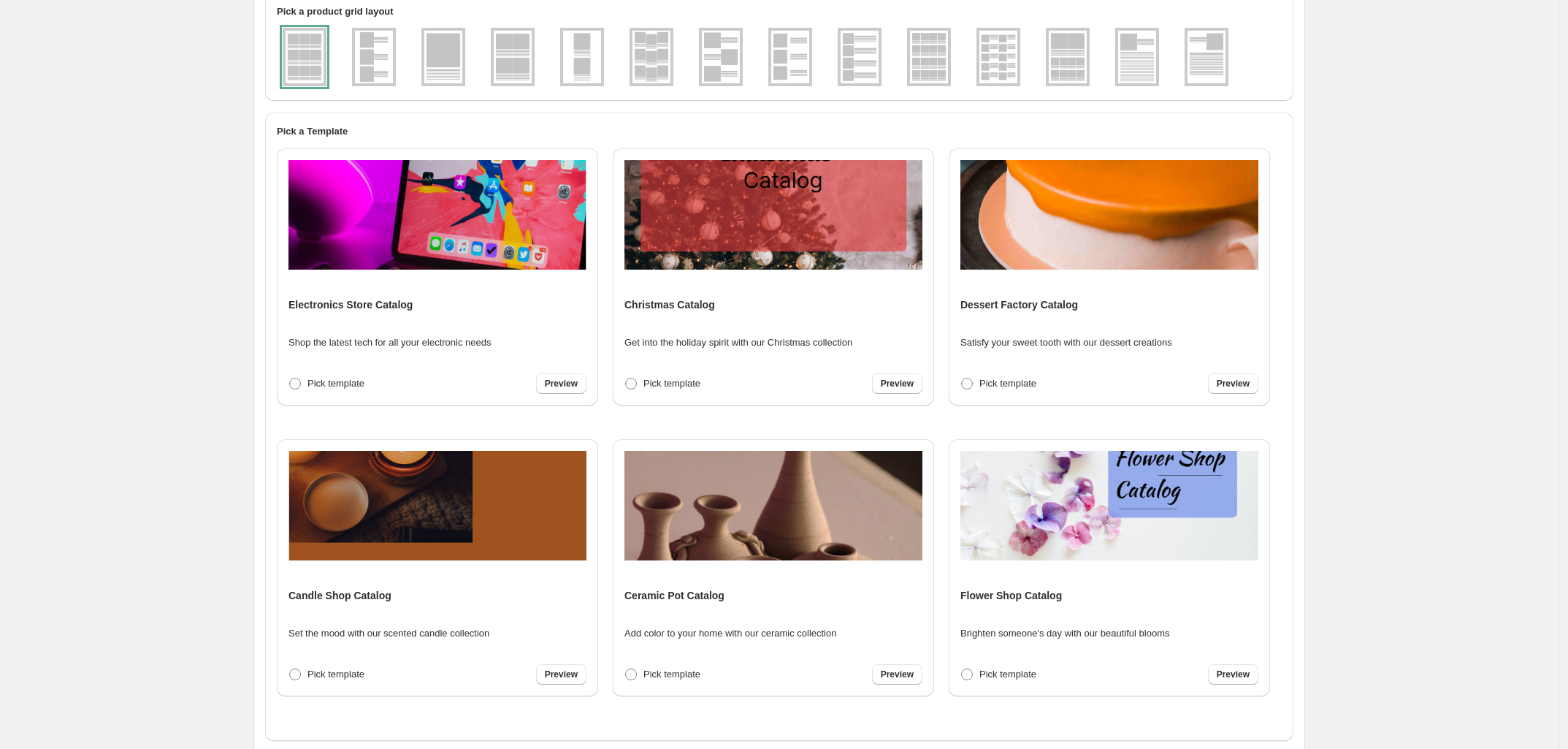
scroll to position [211, 0]
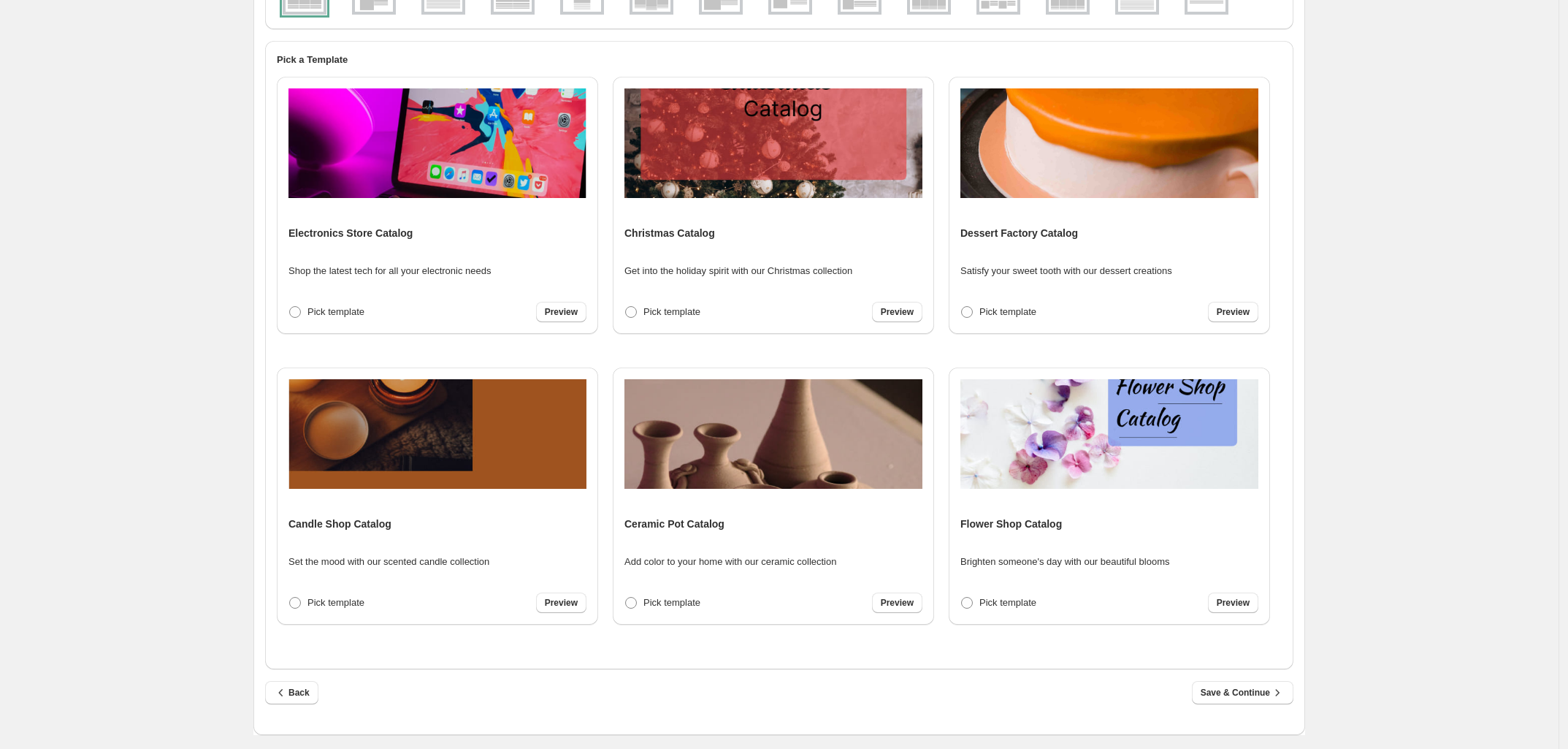
drag, startPoint x: 1452, startPoint y: 264, endPoint x: 1376, endPoint y: 176, distance: 116.3
click at [1453, 264] on div "1. Products & Order 2. Pick a Template 3. General Options 4. Catalog Editor 5. …" at bounding box center [779, 269] width 1559 height 960
